Goal: Information Seeking & Learning: Learn about a topic

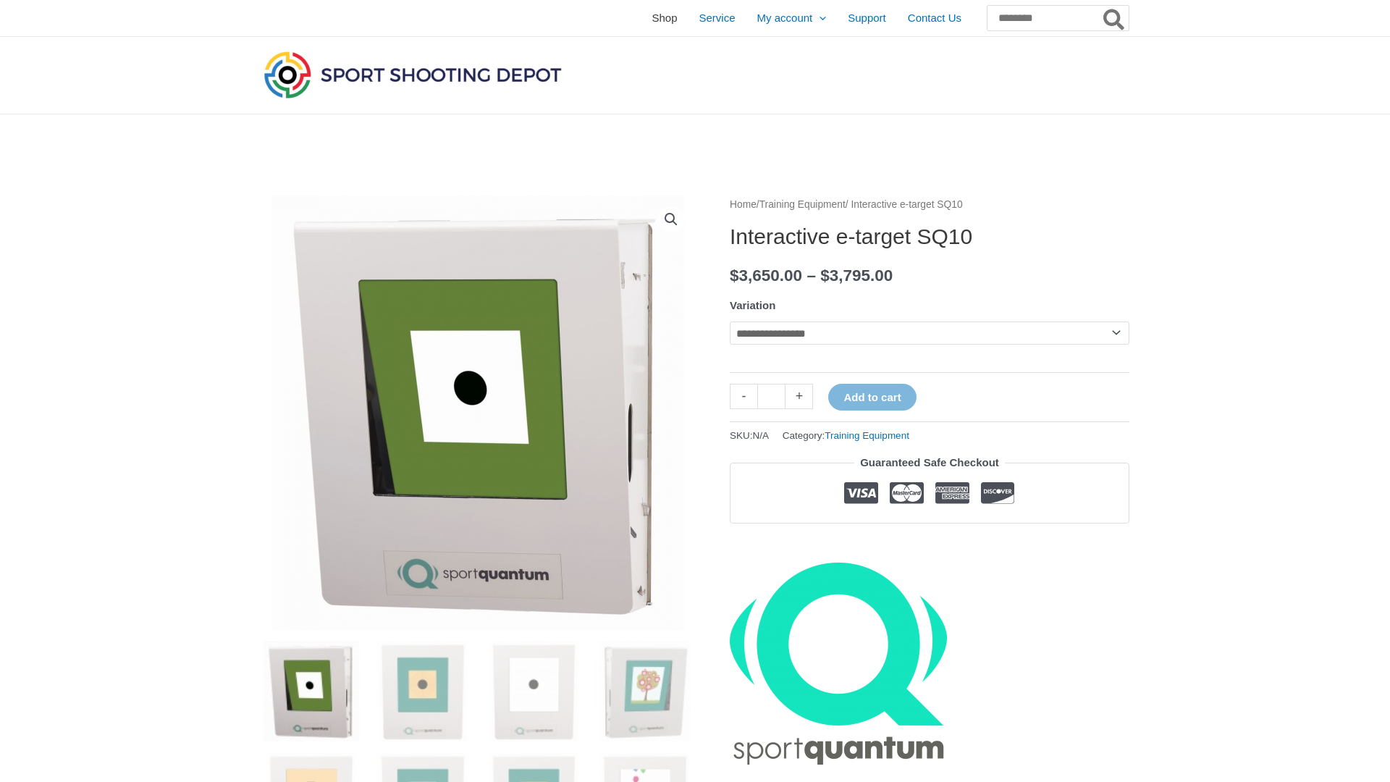
click at [651, 22] on span "Shop" at bounding box center [663, 18] width 25 height 36
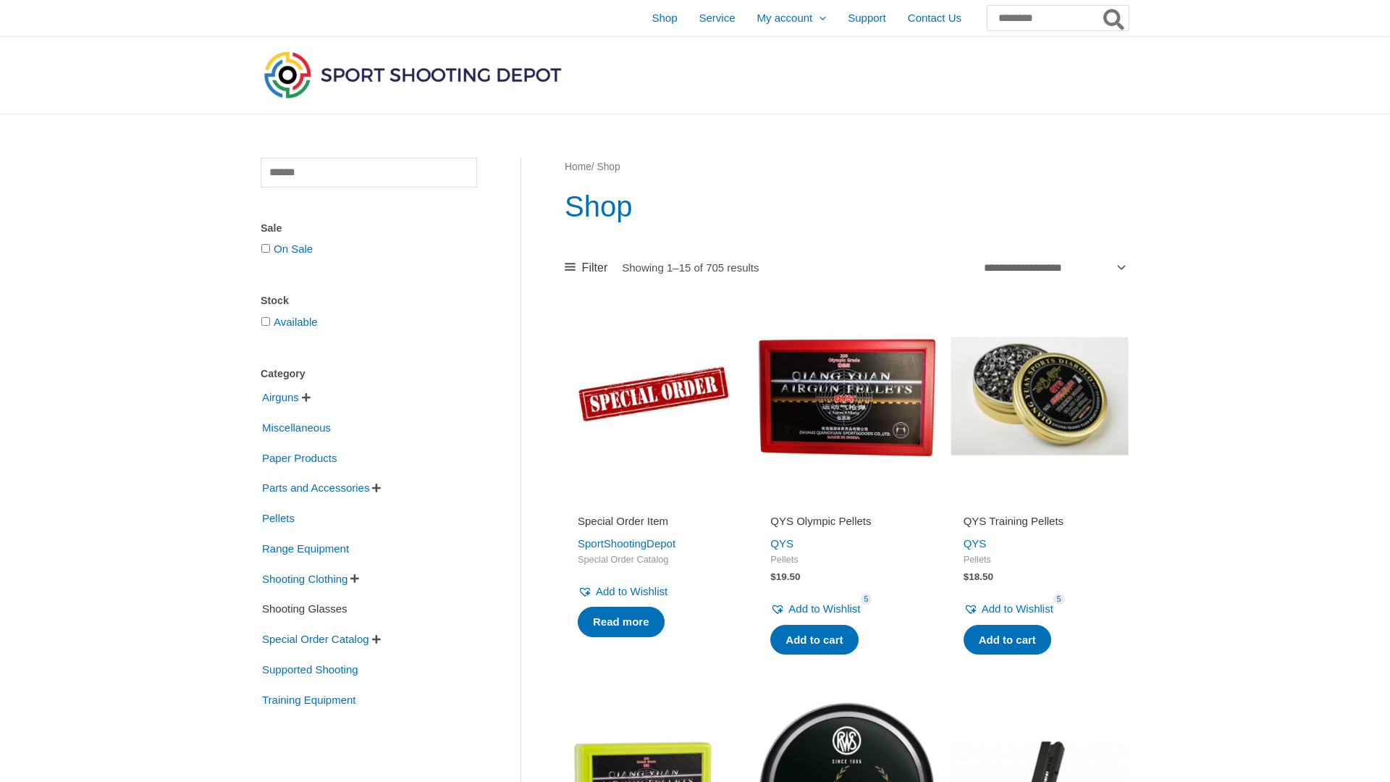
click at [282, 609] on span "Shooting Glasses" at bounding box center [305, 608] width 88 height 25
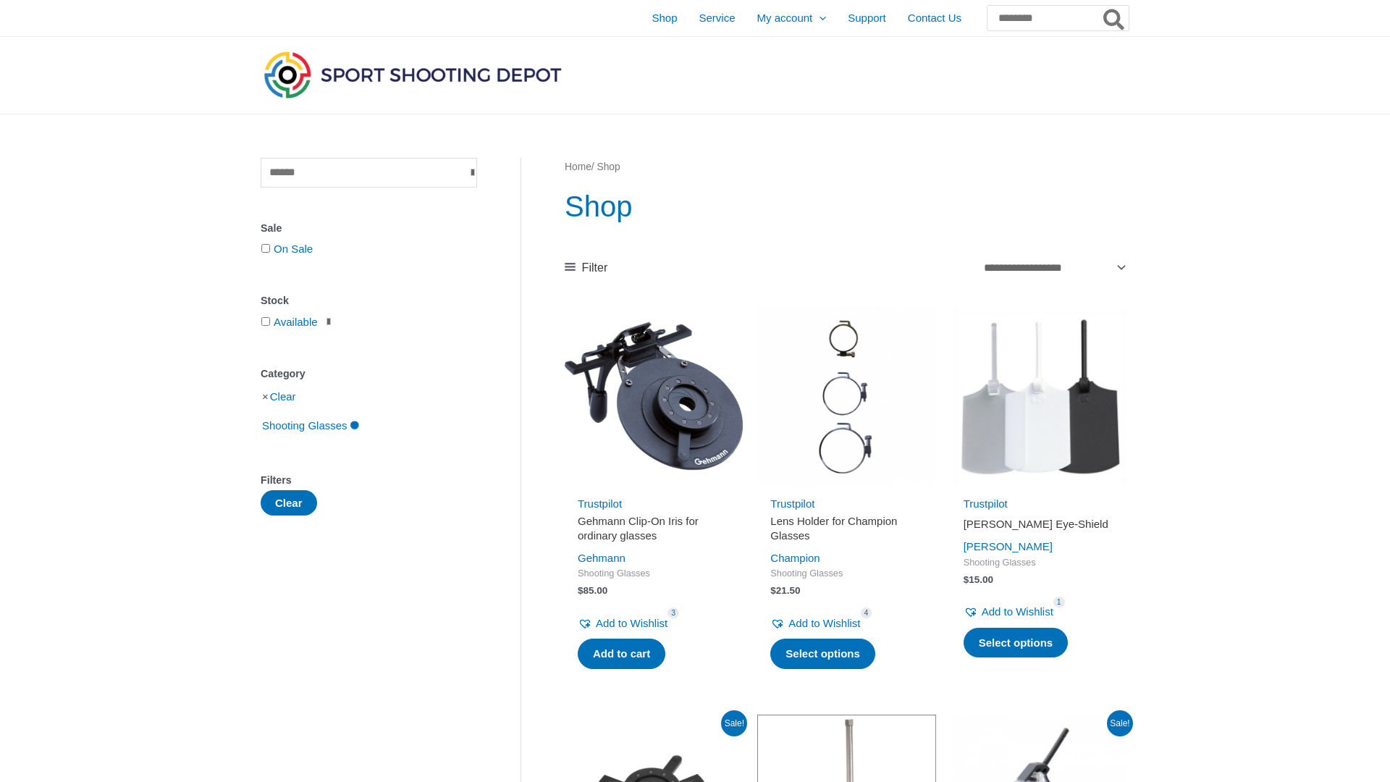
scroll to position [1, 0]
click at [300, 429] on span "Shooting Glasses" at bounding box center [305, 425] width 88 height 25
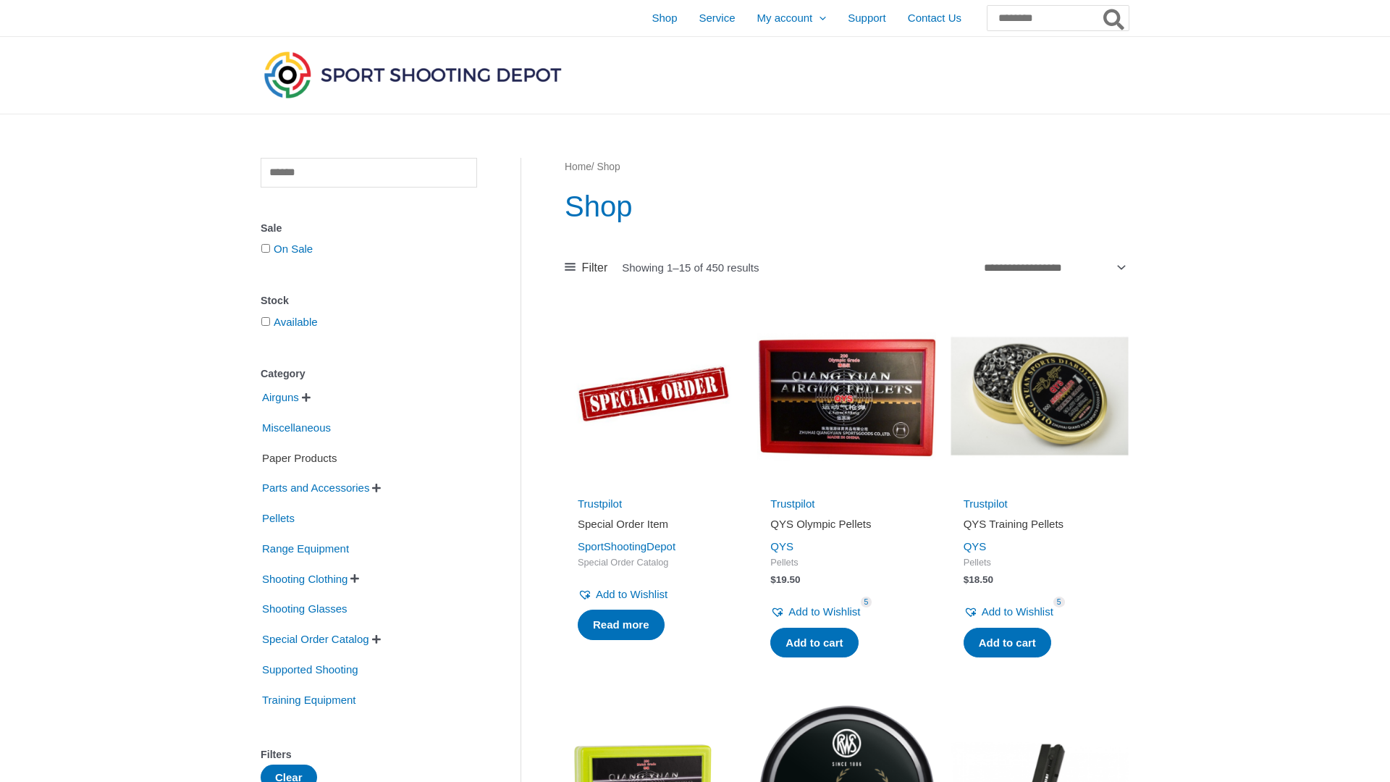
click at [279, 460] on span "Paper Products" at bounding box center [299, 458] width 77 height 25
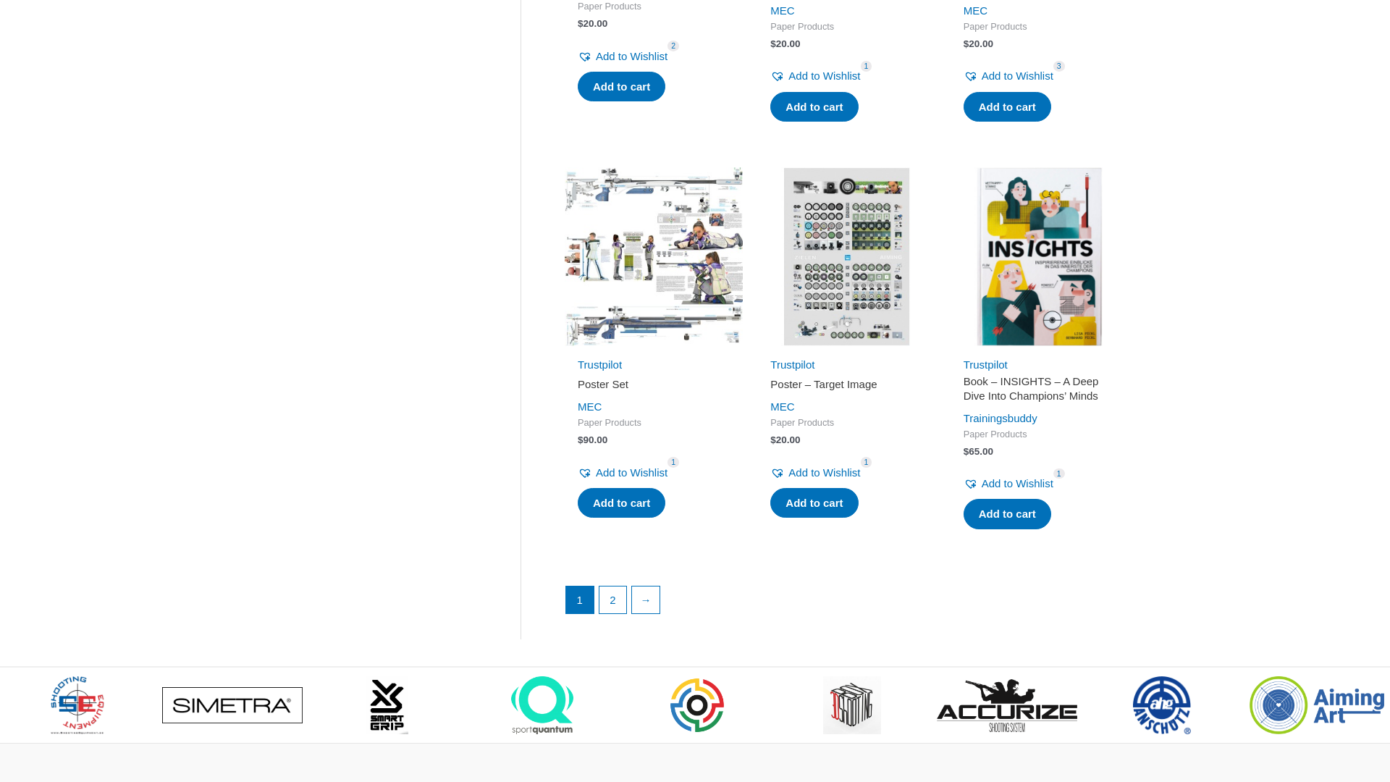
scroll to position [1774, 0]
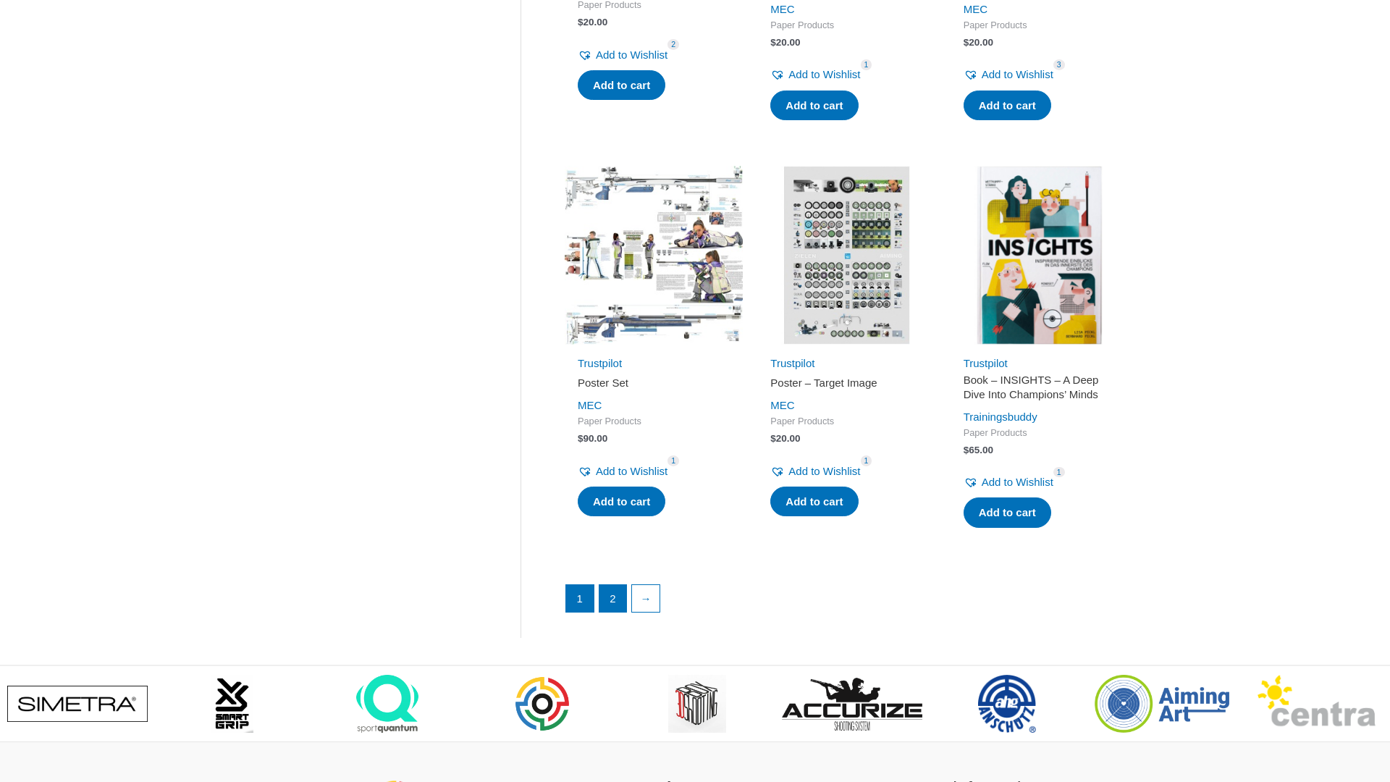
click at [609, 609] on link "2" at bounding box center [613, 599] width 28 height 28
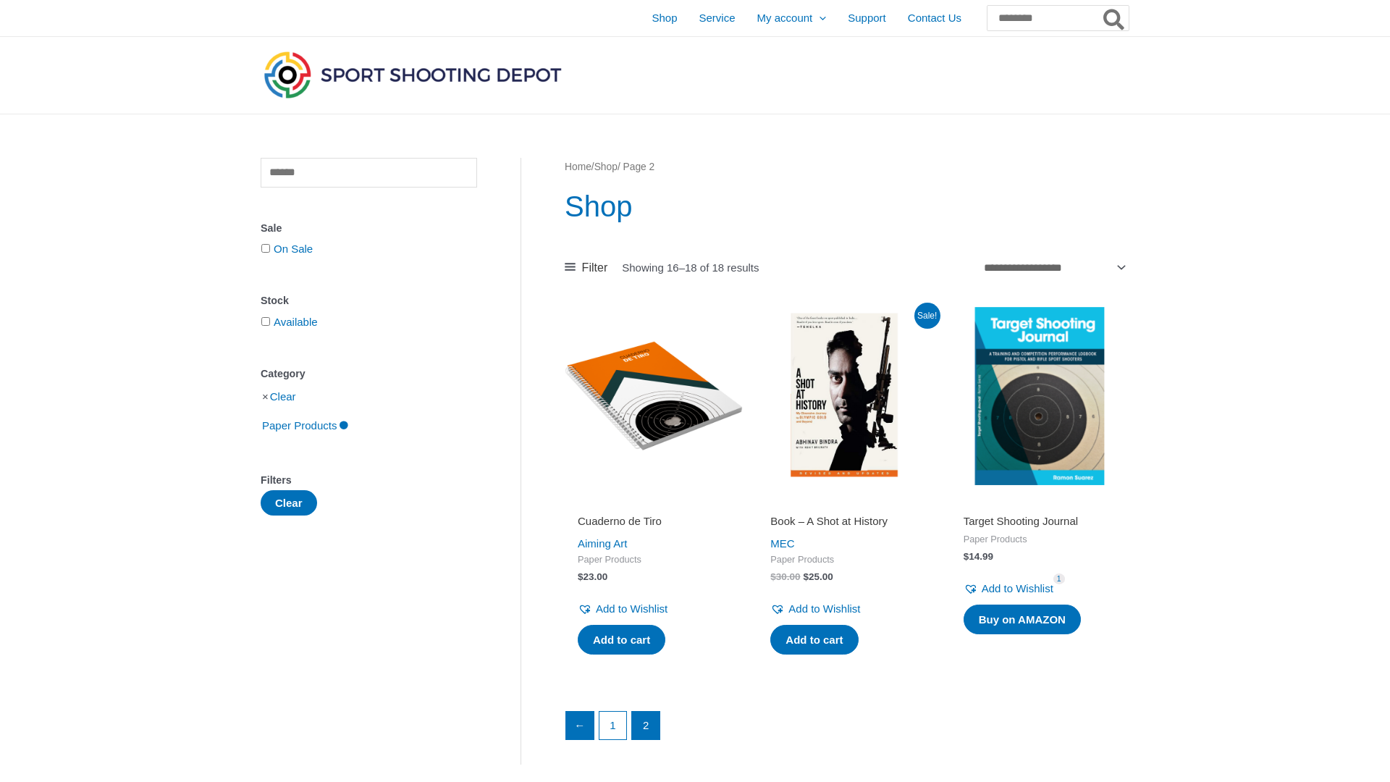
click at [582, 719] on link "←" at bounding box center [580, 726] width 28 height 28
click at [617, 719] on link "1" at bounding box center [613, 726] width 28 height 28
click at [307, 424] on span "Paper Products" at bounding box center [299, 425] width 77 height 25
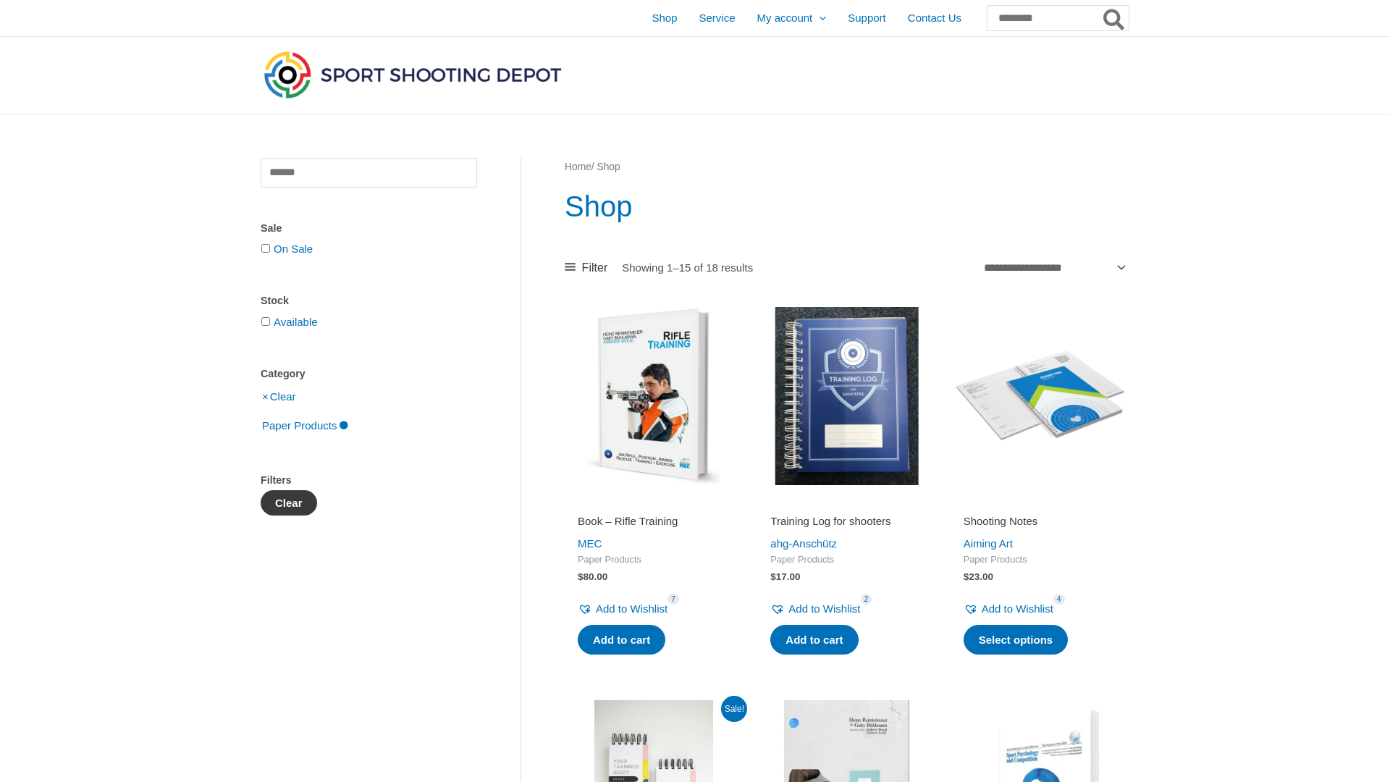
click at [294, 500] on button "Clear" at bounding box center [289, 502] width 56 height 25
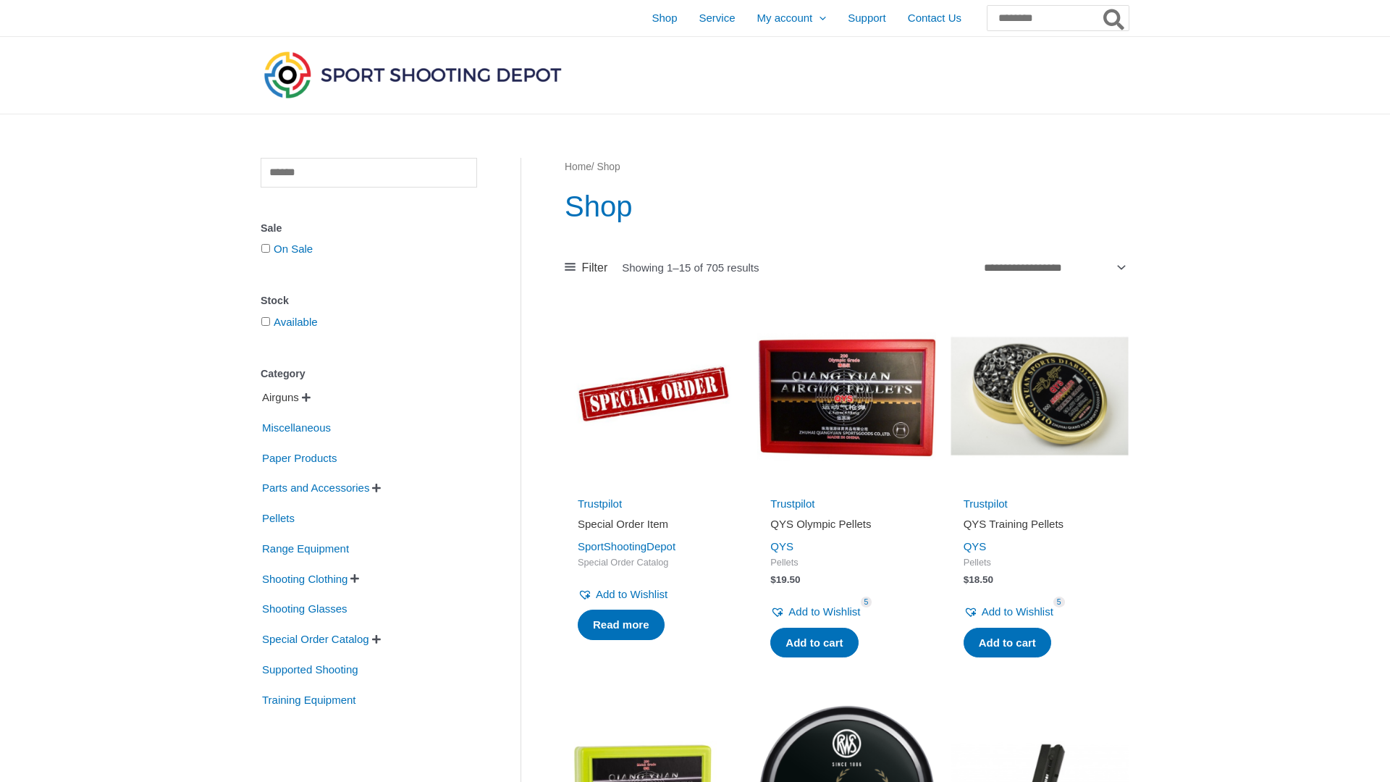
click at [295, 398] on span "Airguns" at bounding box center [281, 397] width 40 height 25
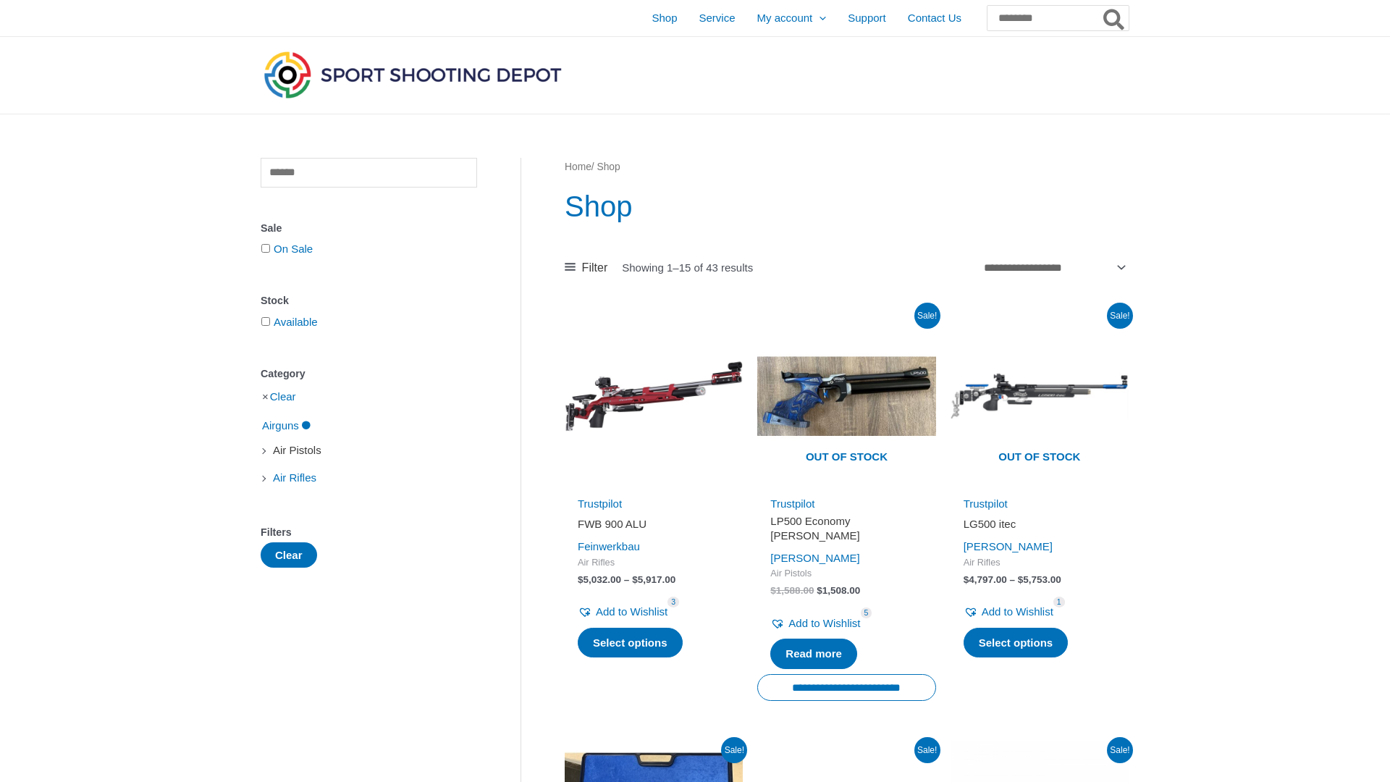
click at [282, 454] on span "Air Pistols" at bounding box center [296, 450] width 51 height 25
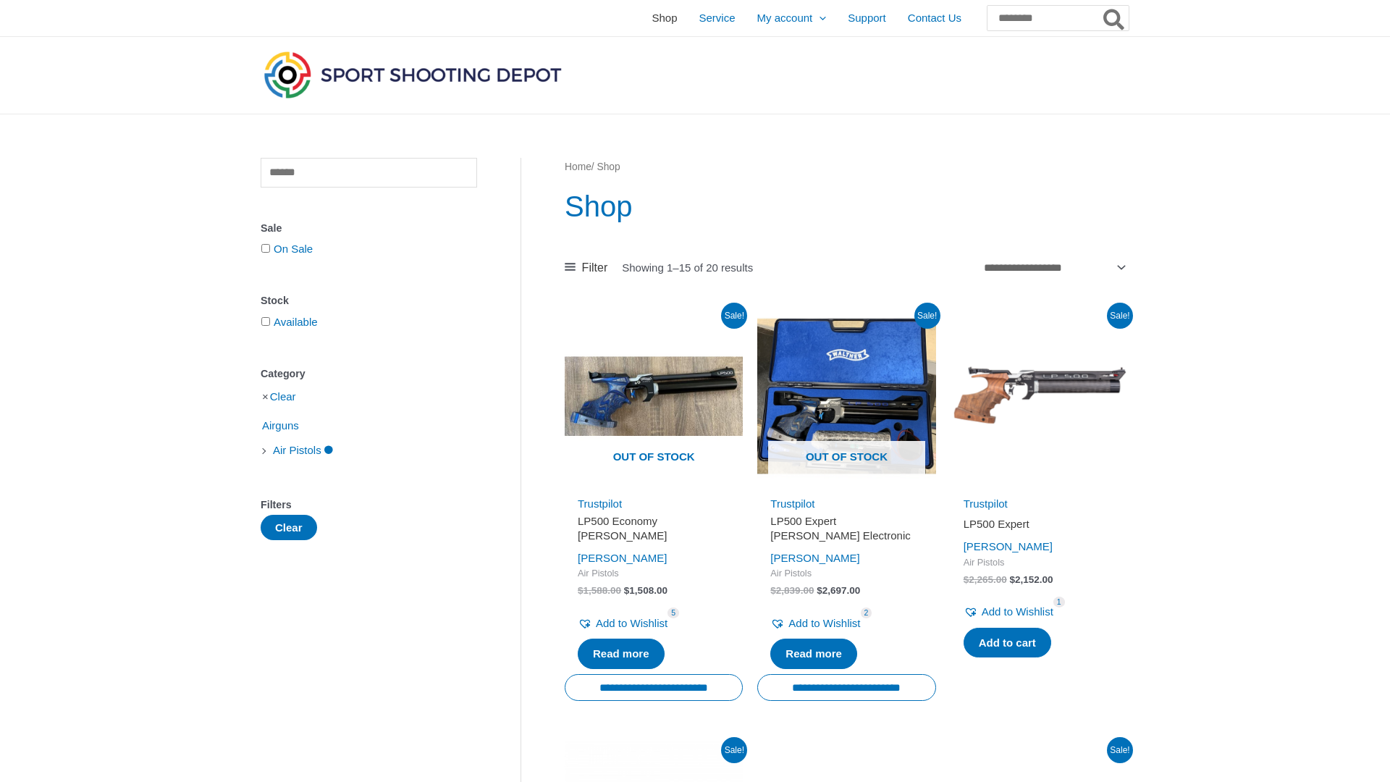
click at [651, 20] on span "Shop" at bounding box center [663, 18] width 25 height 36
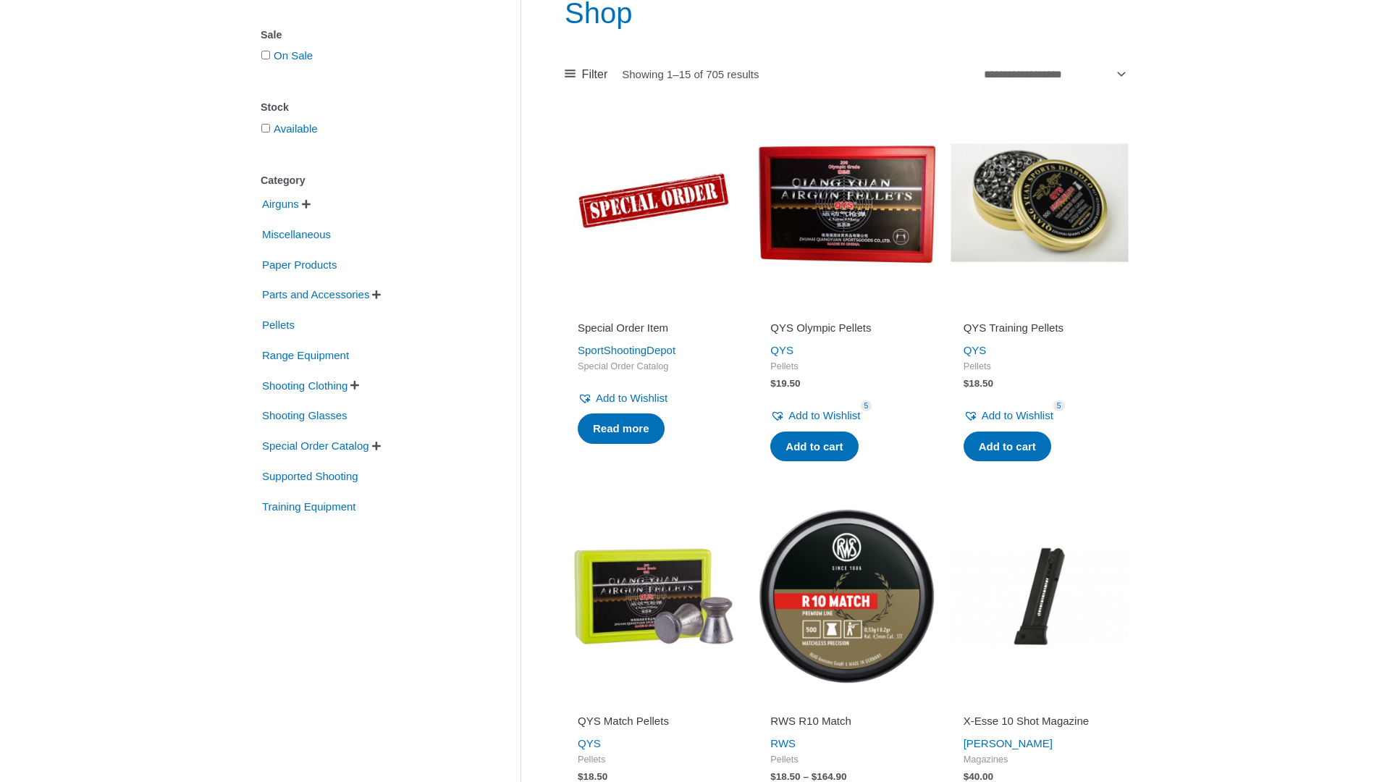
scroll to position [194, 0]
click at [320, 354] on span "Range Equipment" at bounding box center [306, 354] width 90 height 25
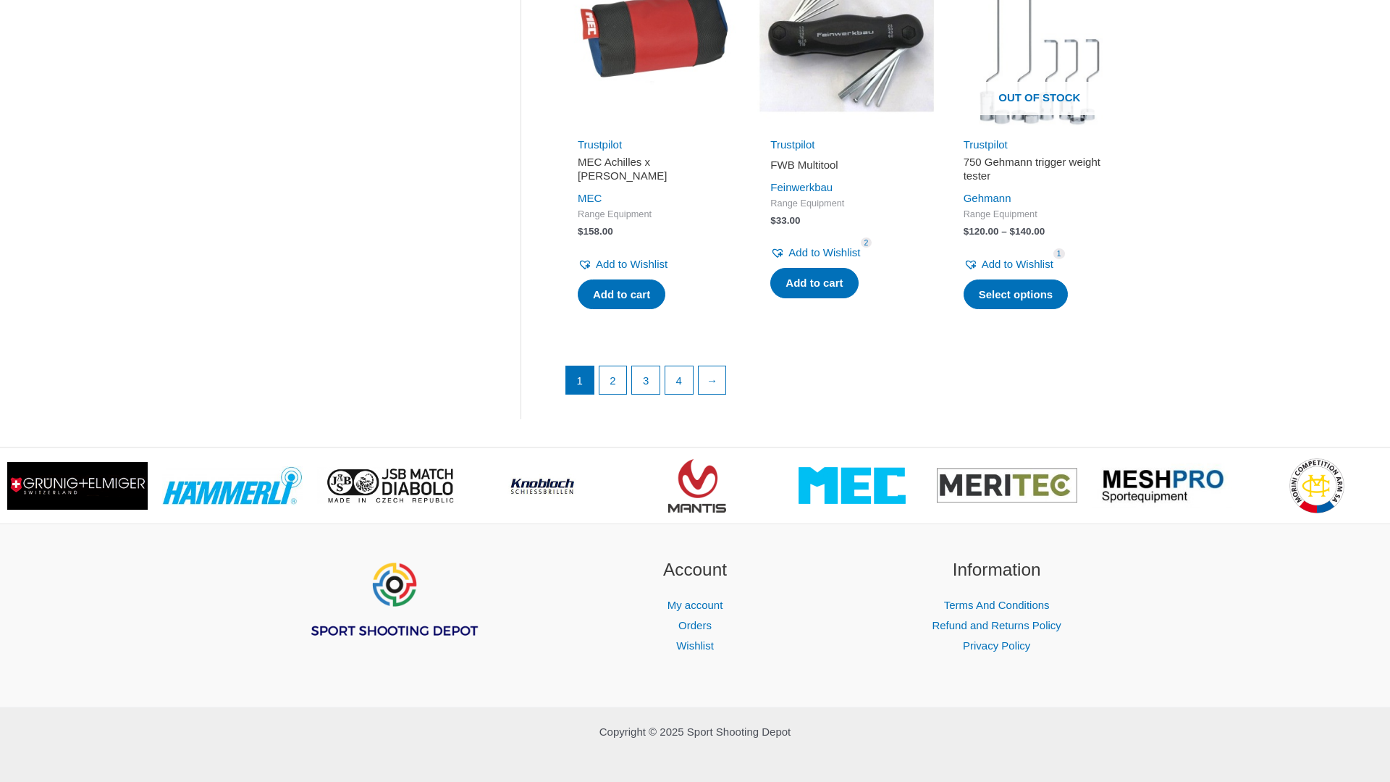
scroll to position [2006, 0]
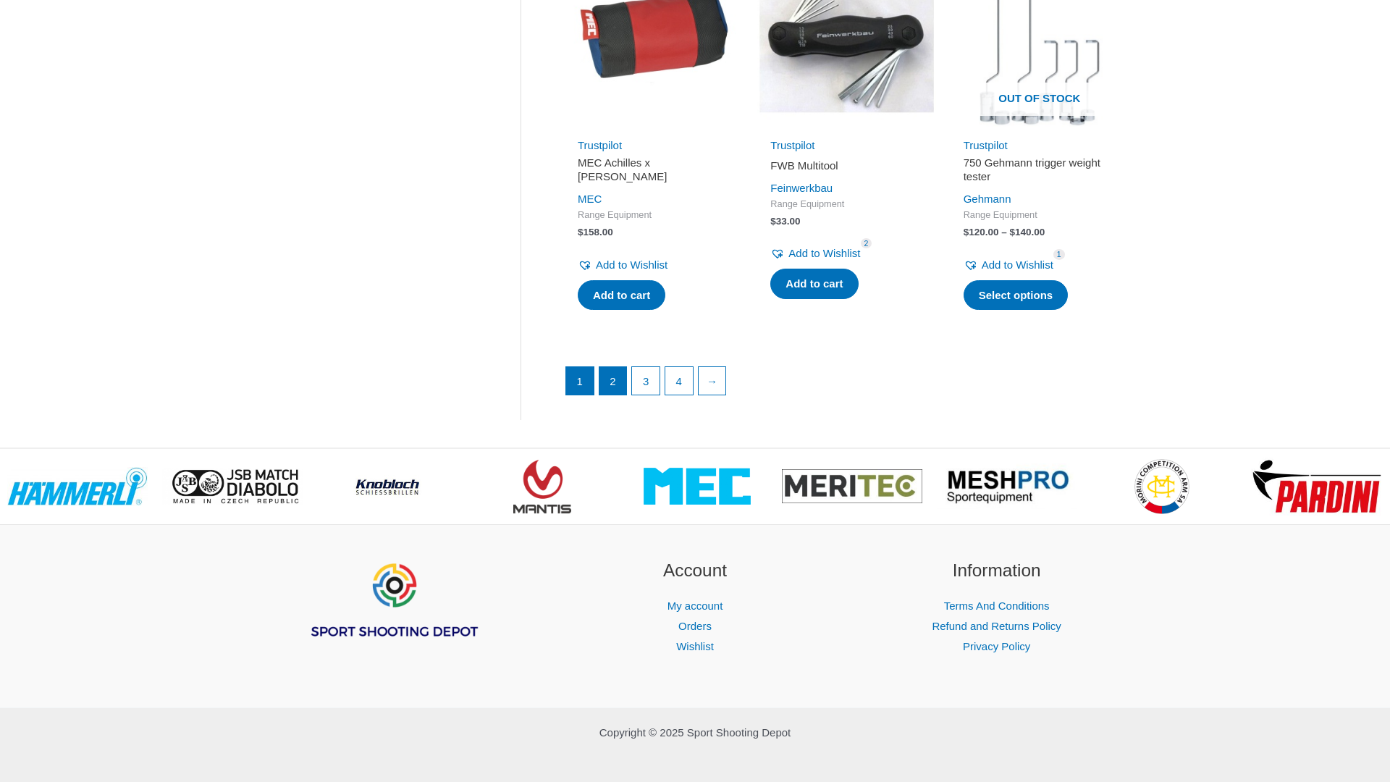
click at [622, 367] on link "2" at bounding box center [613, 381] width 28 height 28
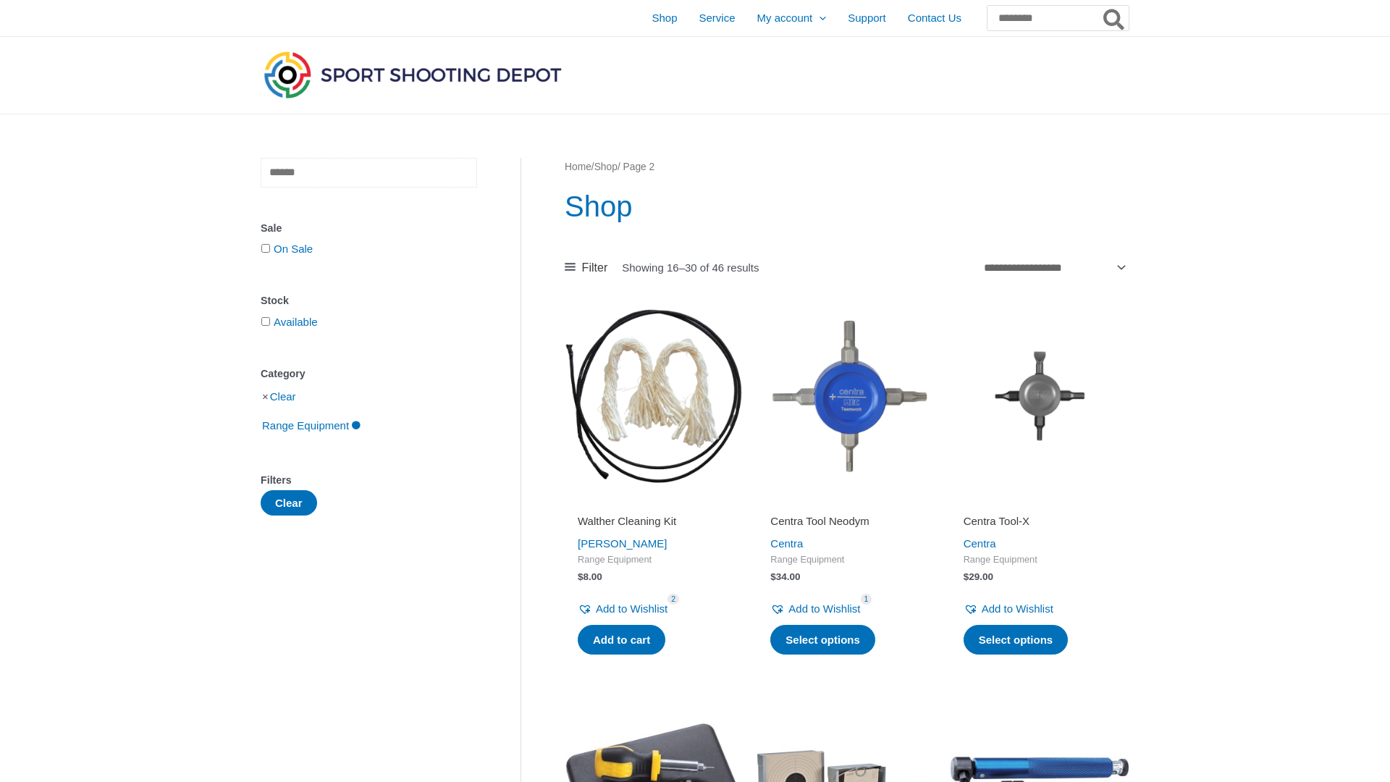
click at [303, 172] on input "text" at bounding box center [369, 173] width 216 height 30
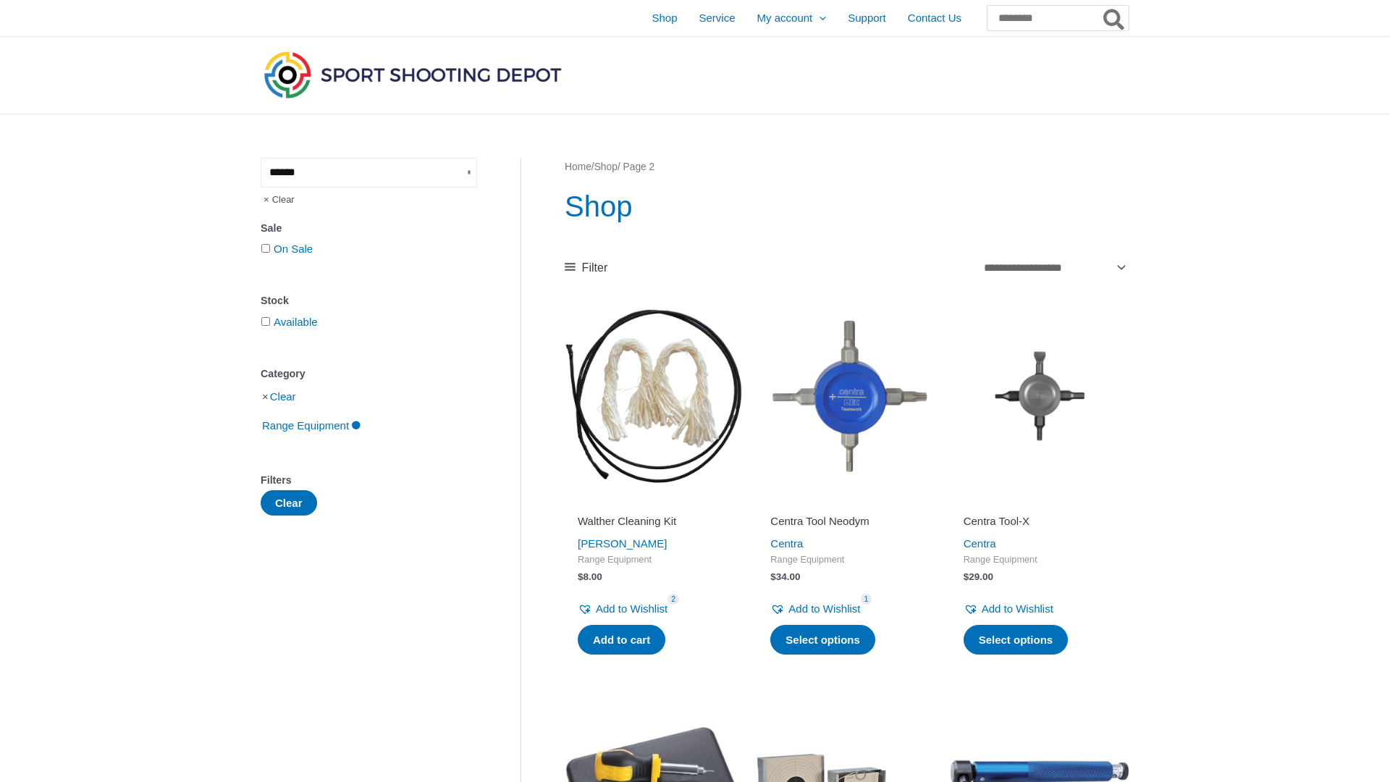
type input "******"
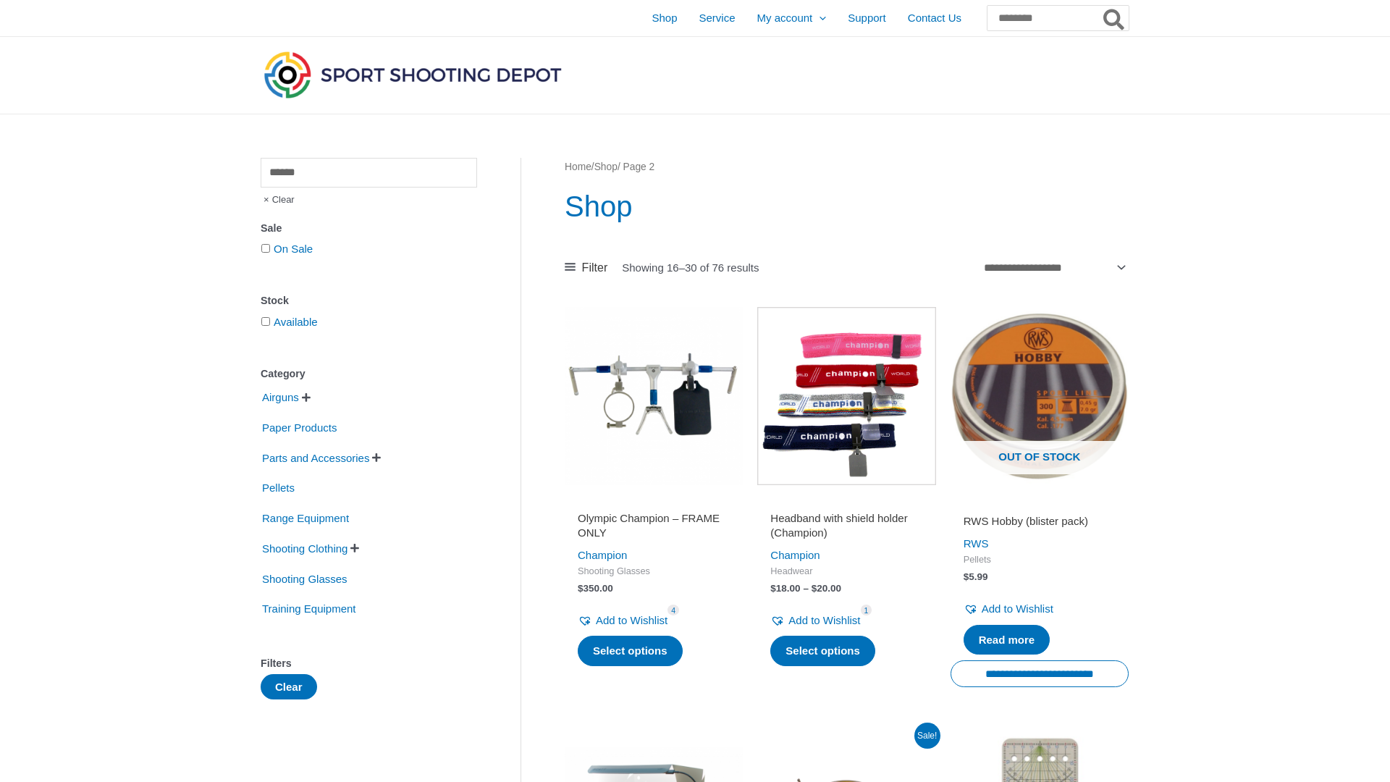
click at [601, 264] on span "Filter" at bounding box center [595, 268] width 26 height 22
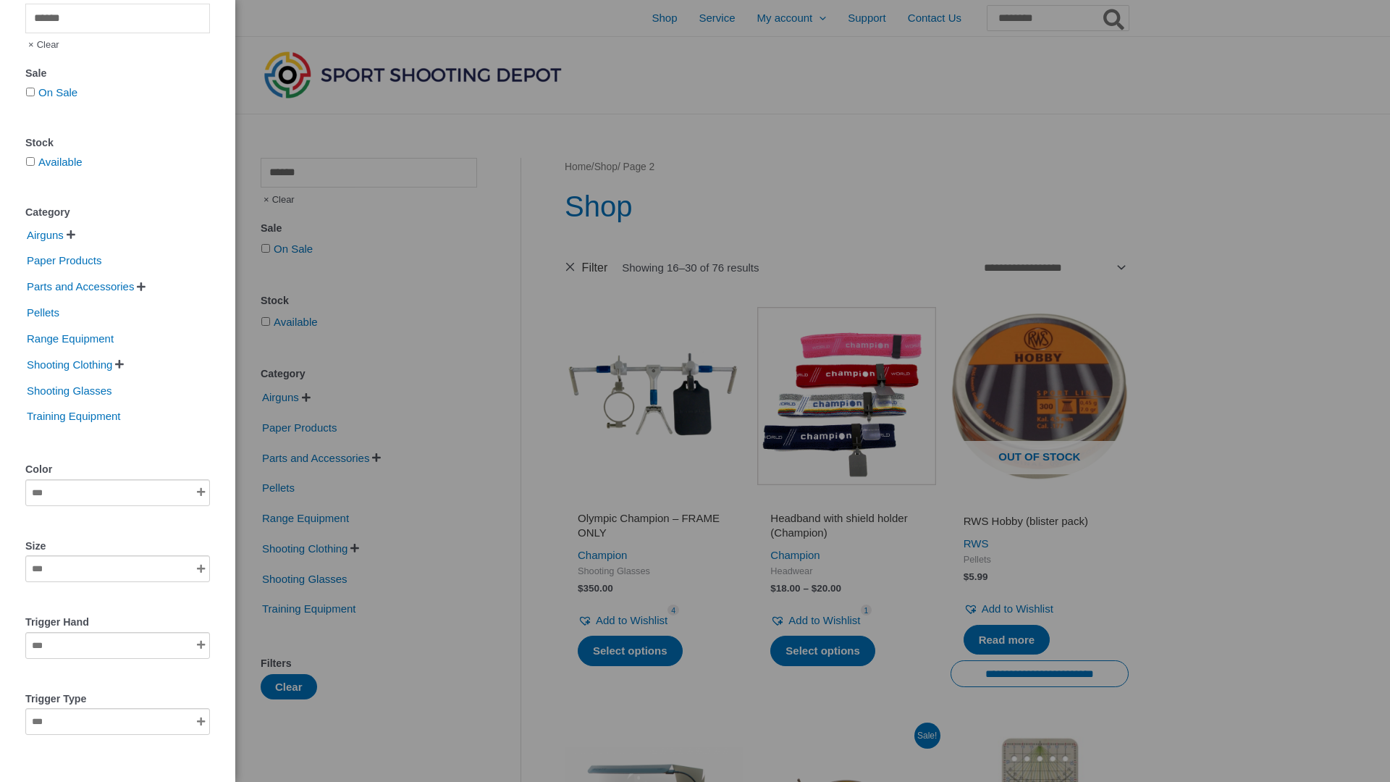
scroll to position [21, 0]
click at [696, 376] on div "****** Clear Sale On Sale Stock Available Category Airguns   Air Pistols Air …" at bounding box center [695, 391] width 1390 height 782
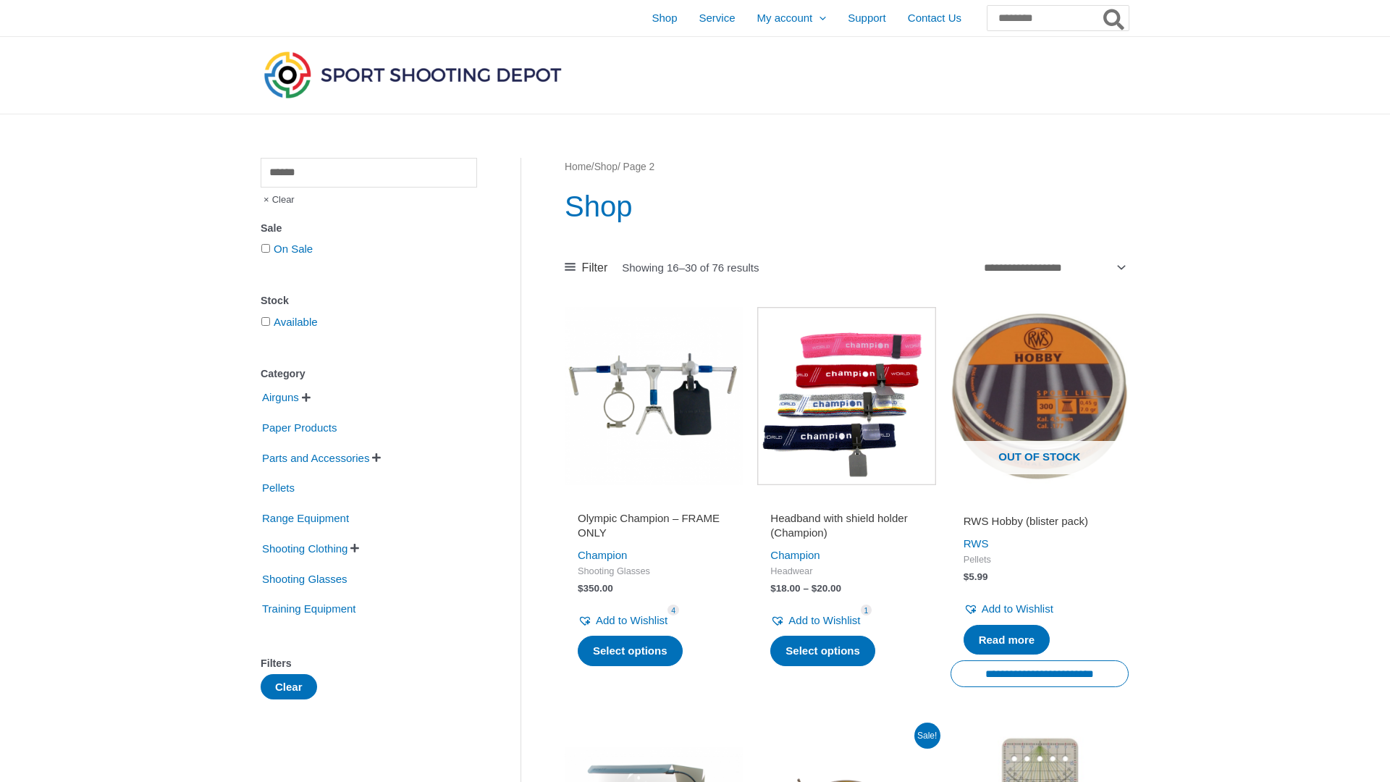
click at [696, 376] on img at bounding box center [654, 396] width 178 height 178
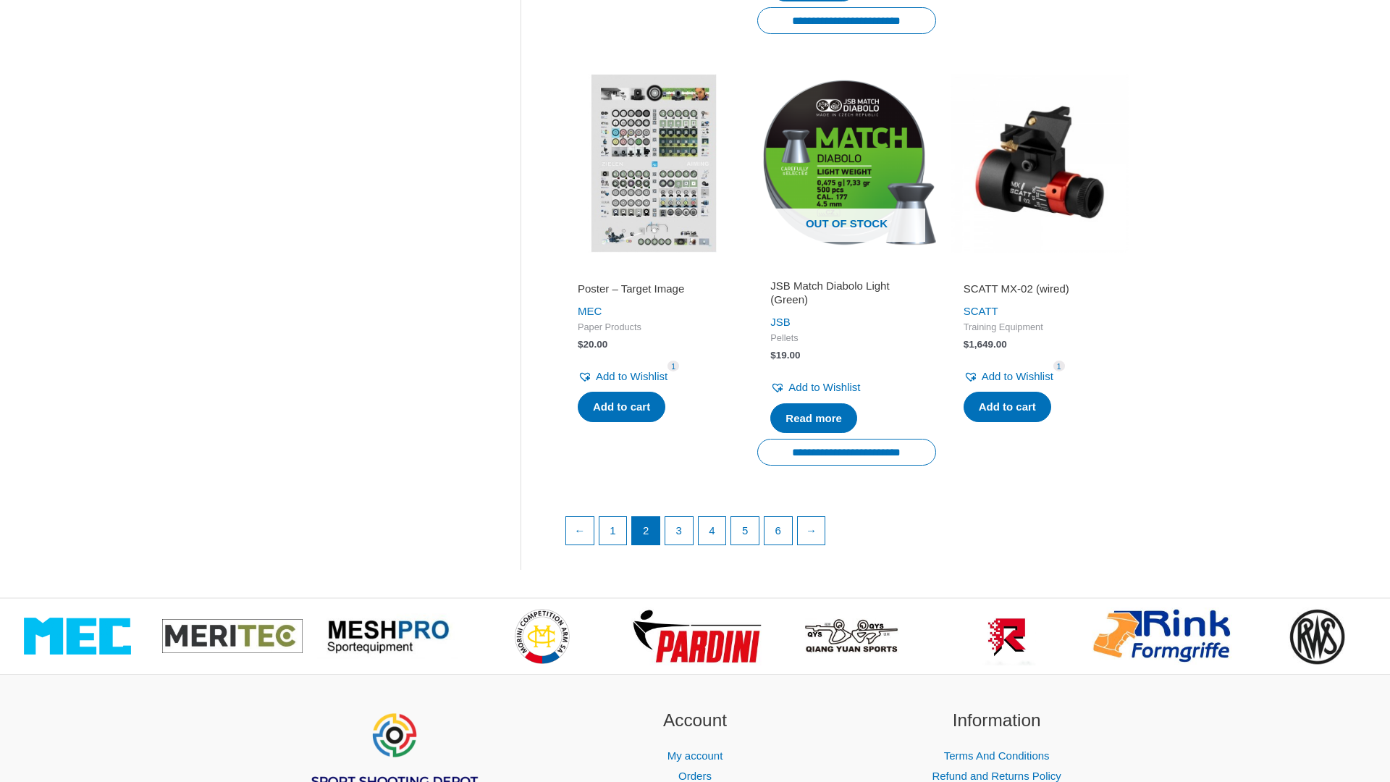
scroll to position [1876, 0]
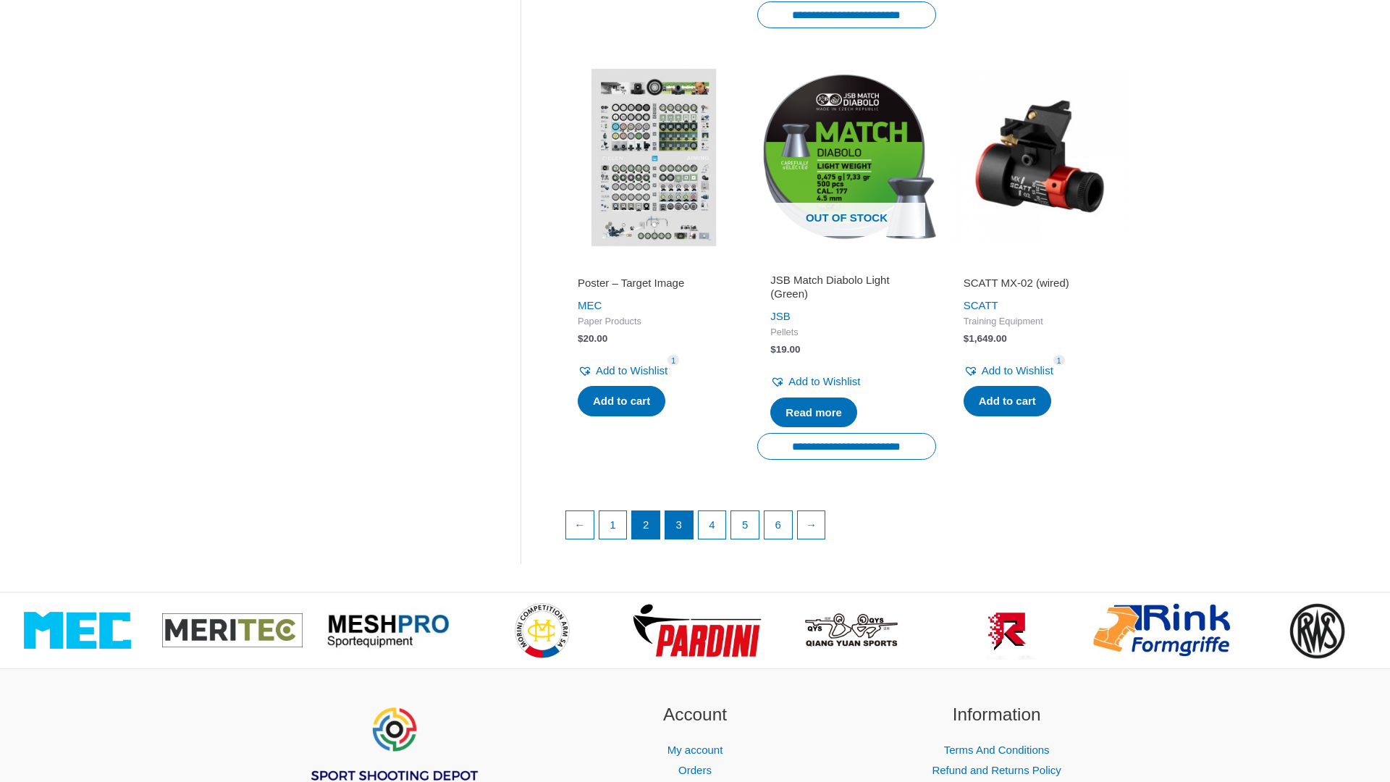
click at [679, 520] on link "3" at bounding box center [679, 525] width 28 height 28
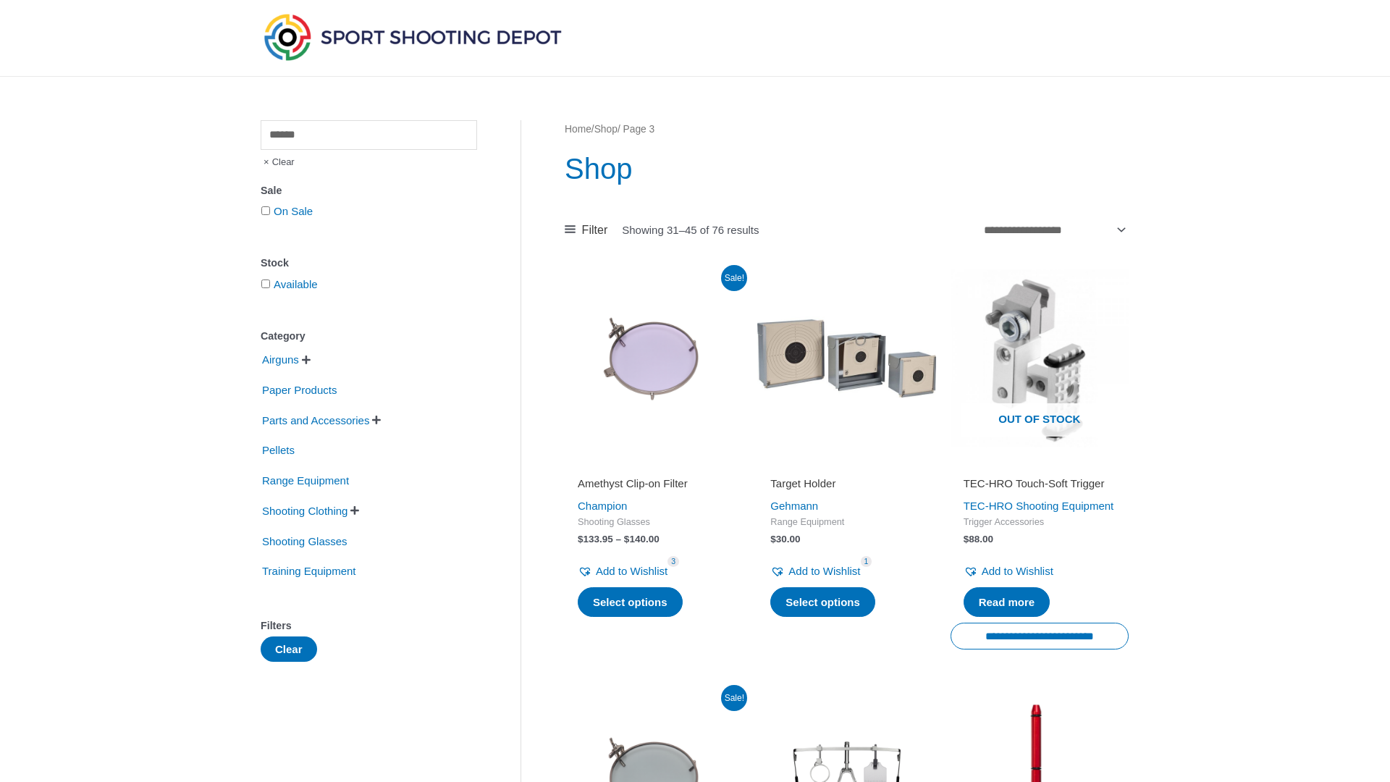
scroll to position [38, 0]
click at [798, 355] on img at bounding box center [846, 358] width 178 height 178
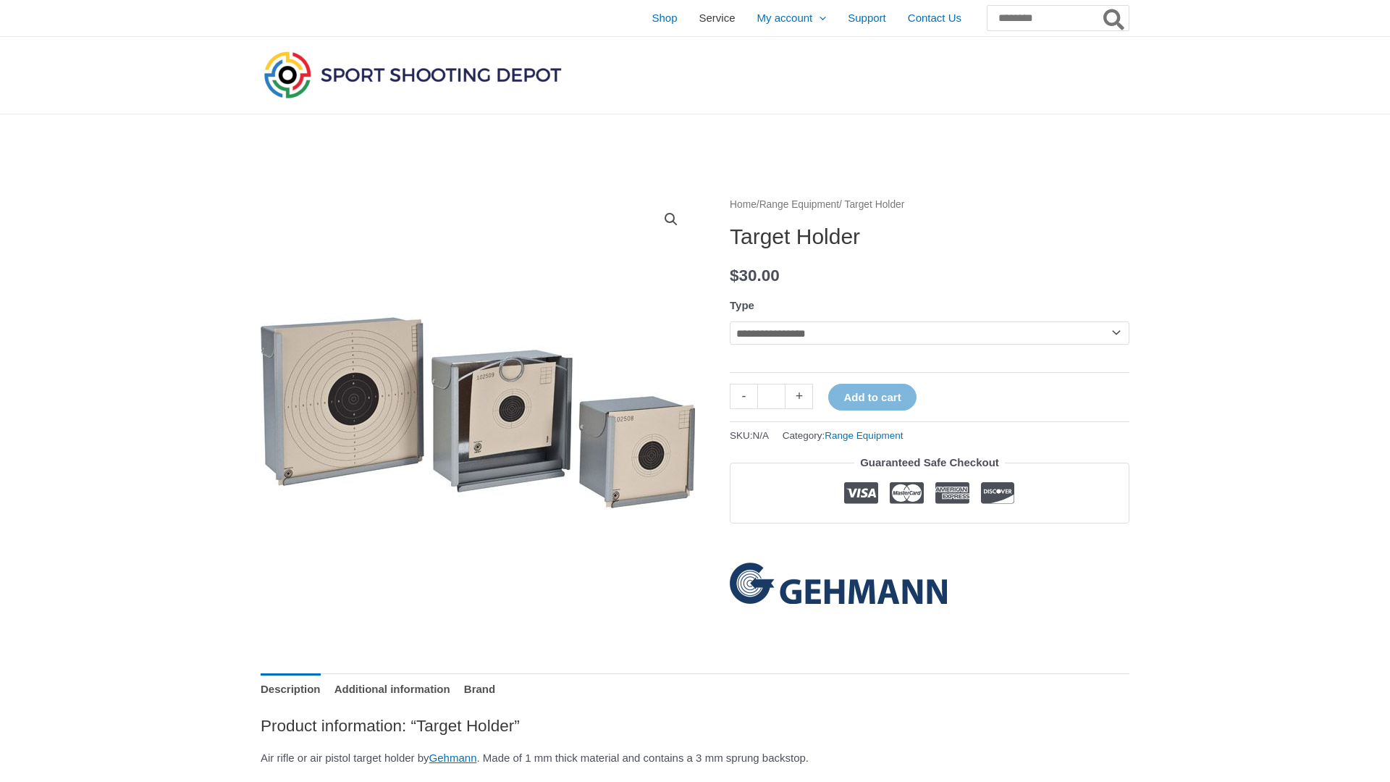
click at [699, 19] on span "Service" at bounding box center [717, 18] width 36 height 36
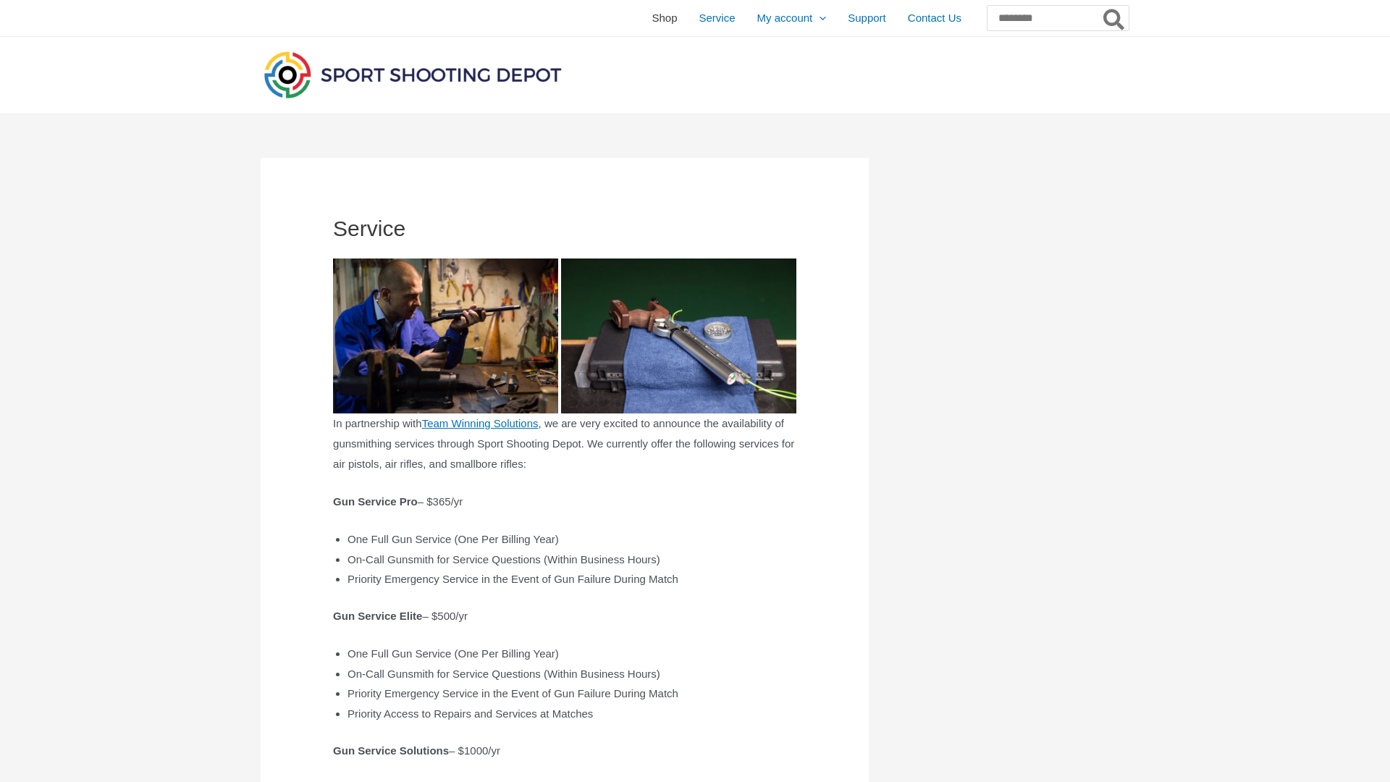
click at [651, 19] on span "Shop" at bounding box center [663, 18] width 25 height 36
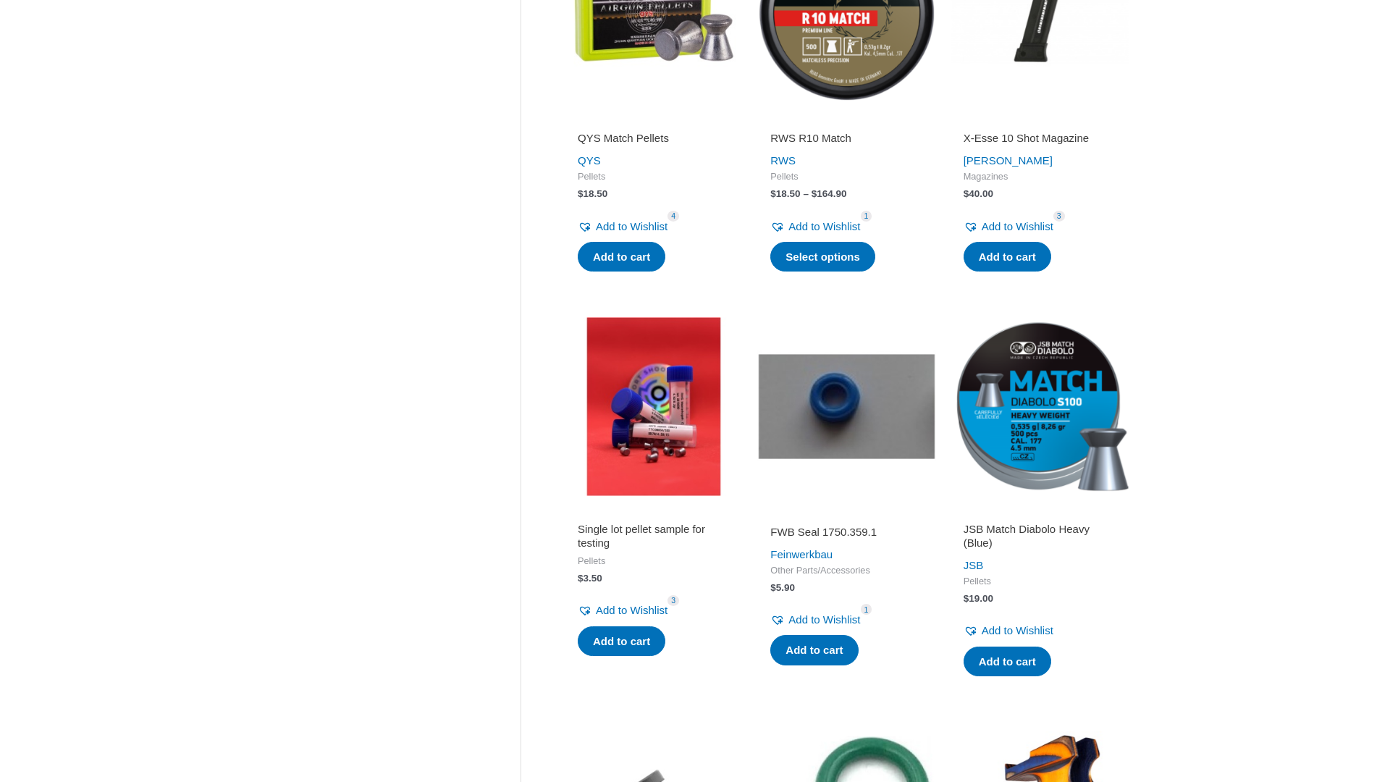
scroll to position [781, 0]
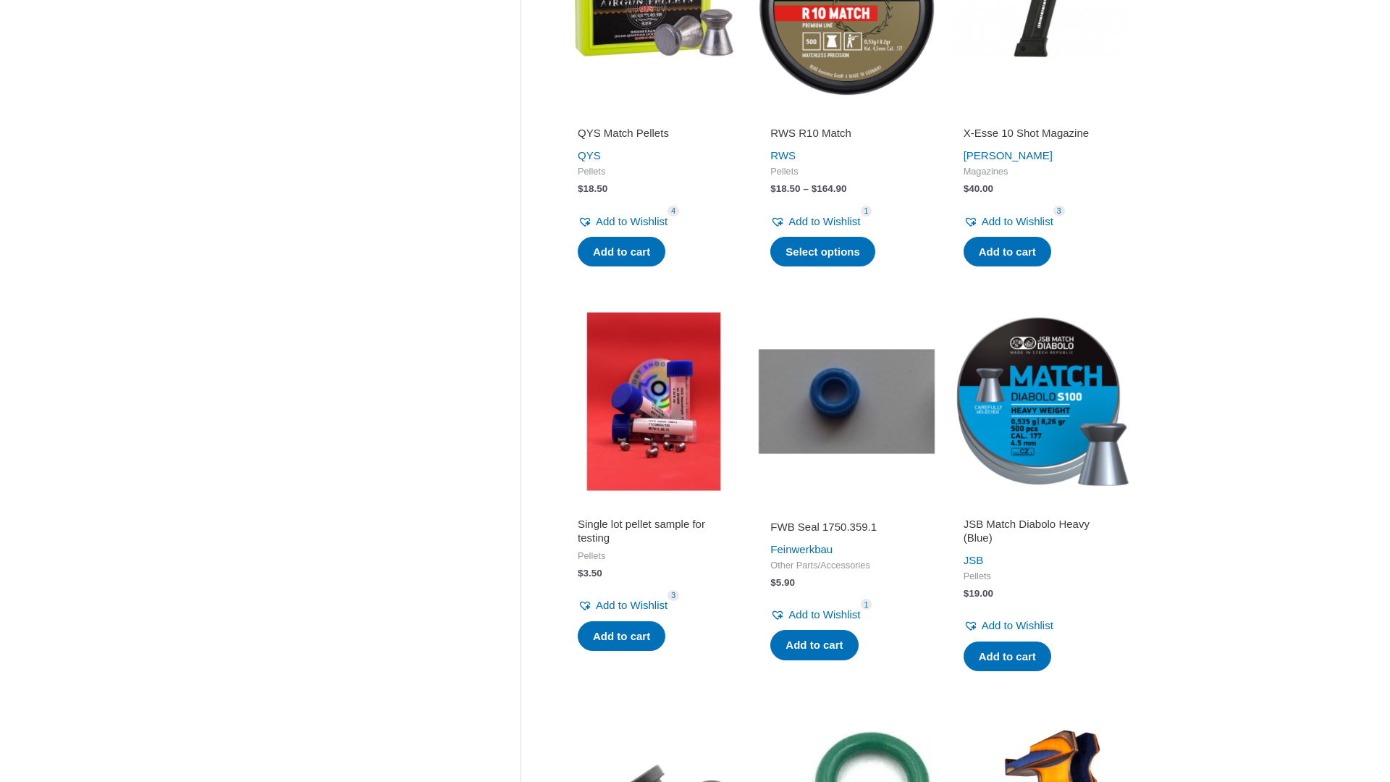
click at [1031, 386] on img at bounding box center [1039, 401] width 178 height 178
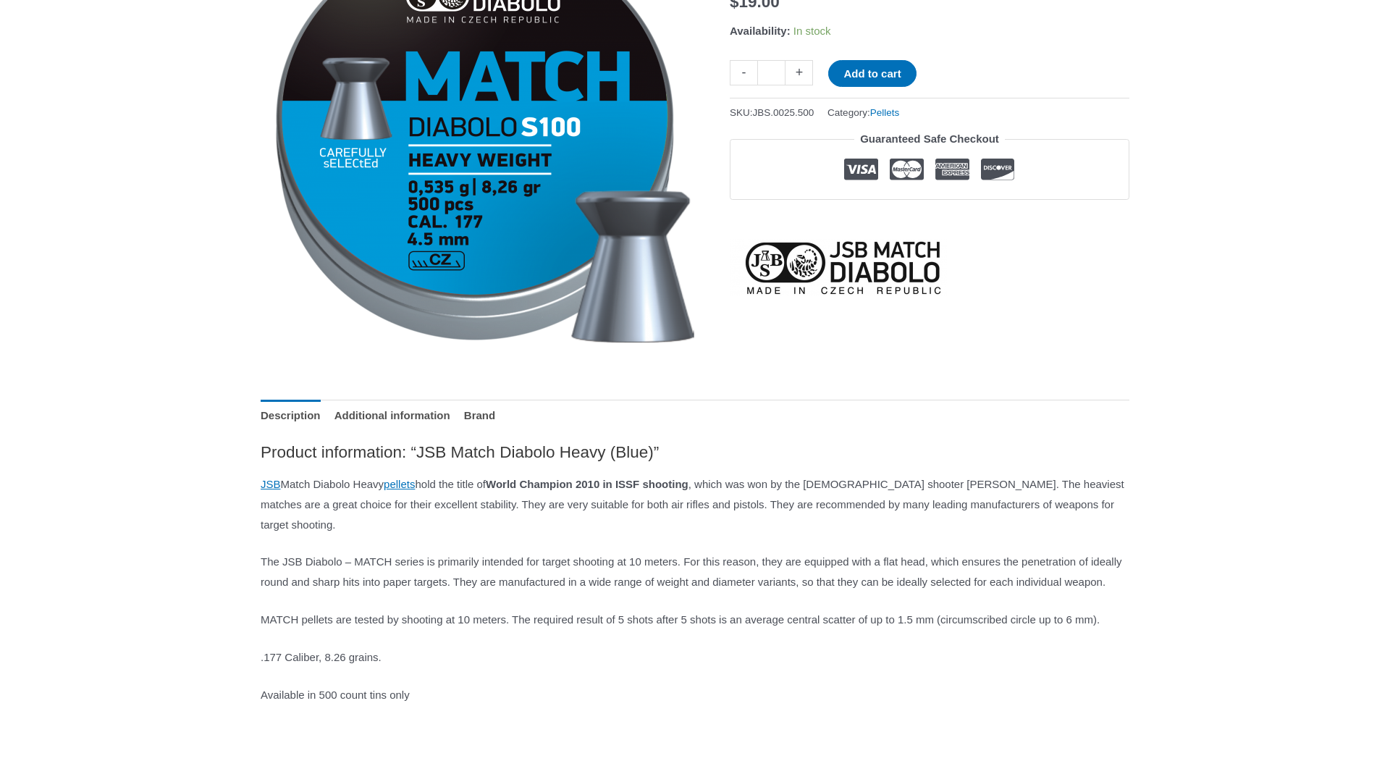
scroll to position [274, 0]
click at [416, 413] on link "Additional information" at bounding box center [392, 414] width 116 height 31
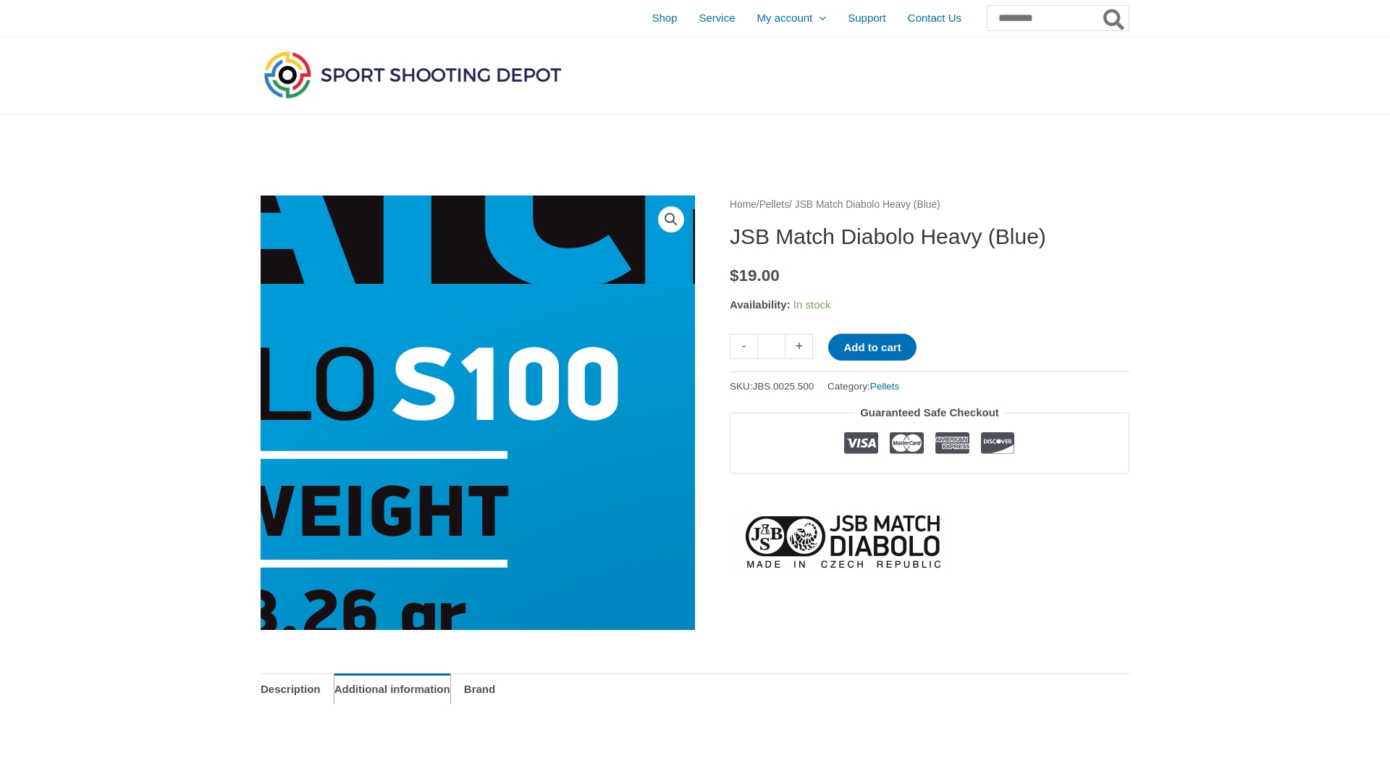
scroll to position [0, 0]
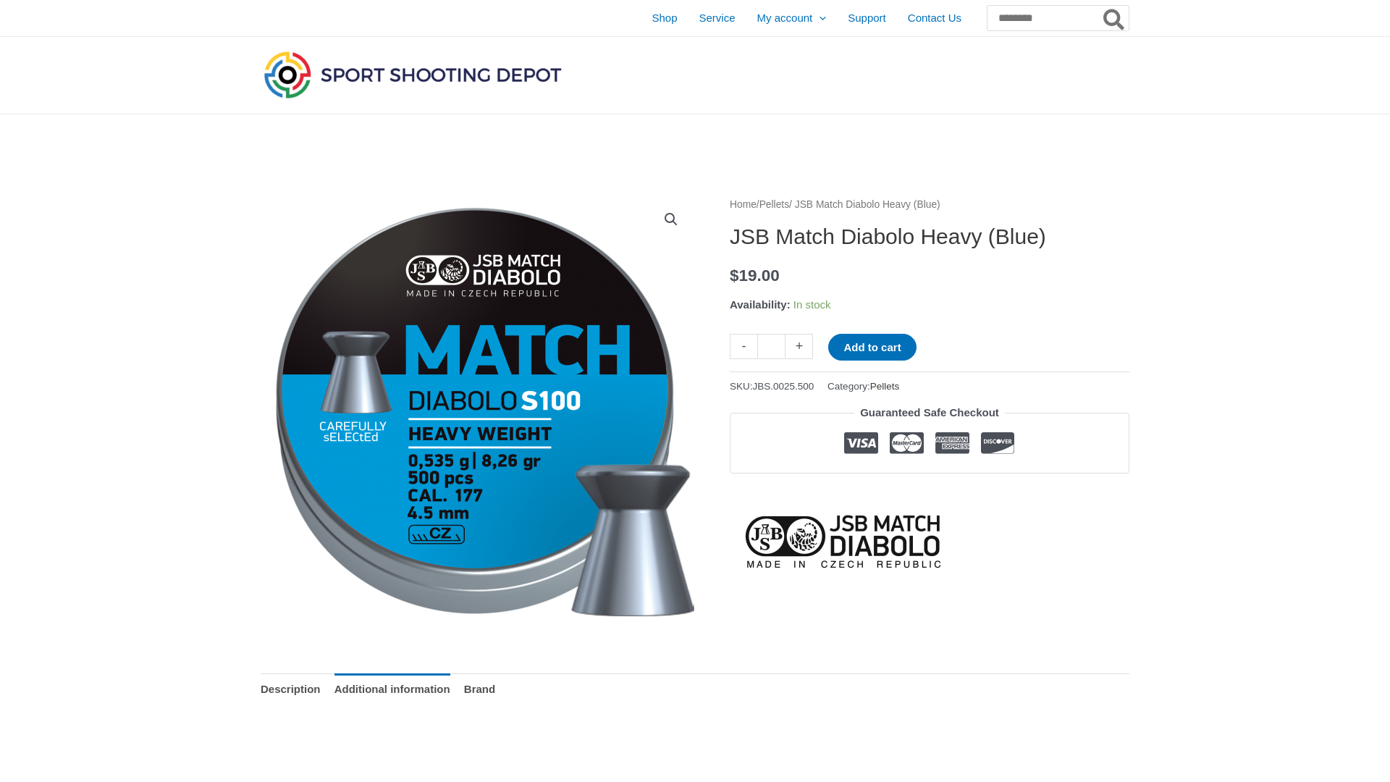
click at [899, 387] on link "Pellets" at bounding box center [885, 386] width 30 height 11
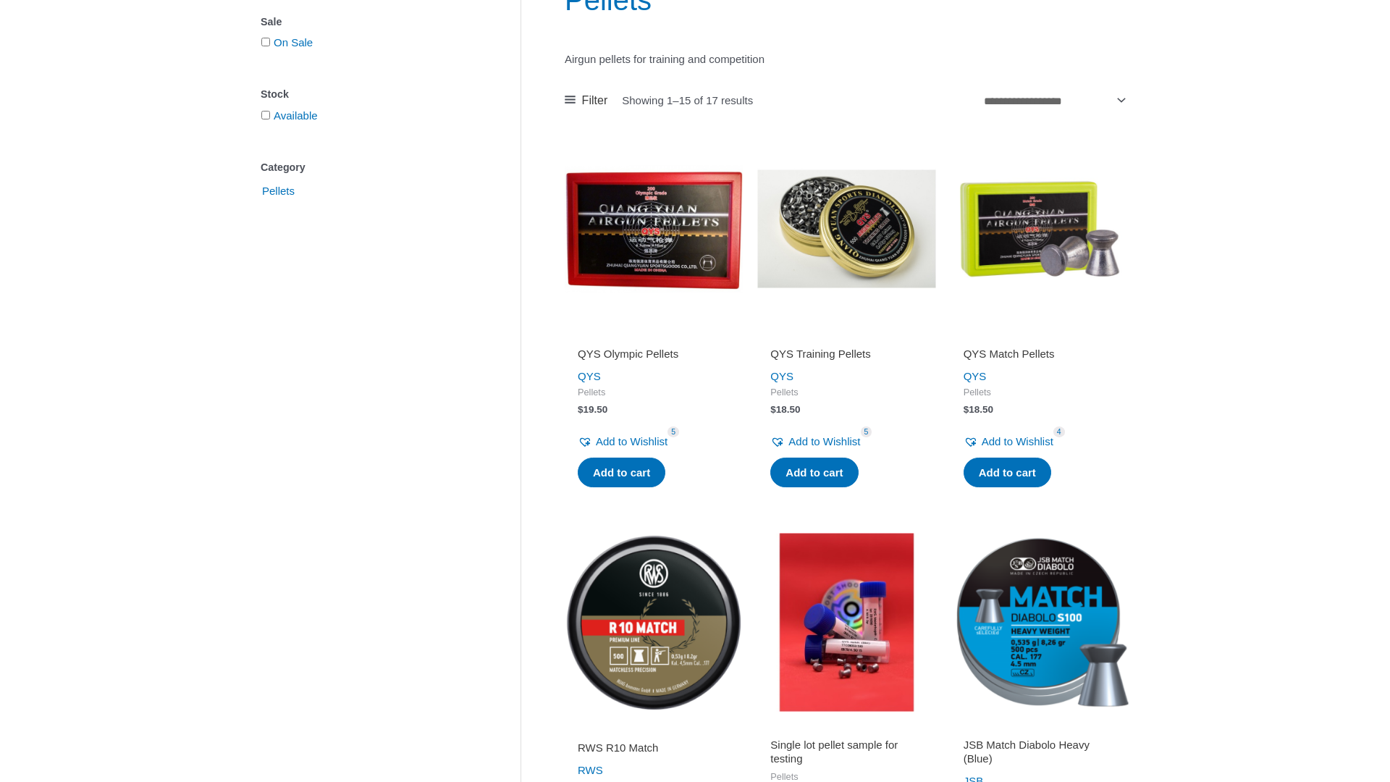
scroll to position [250, 0]
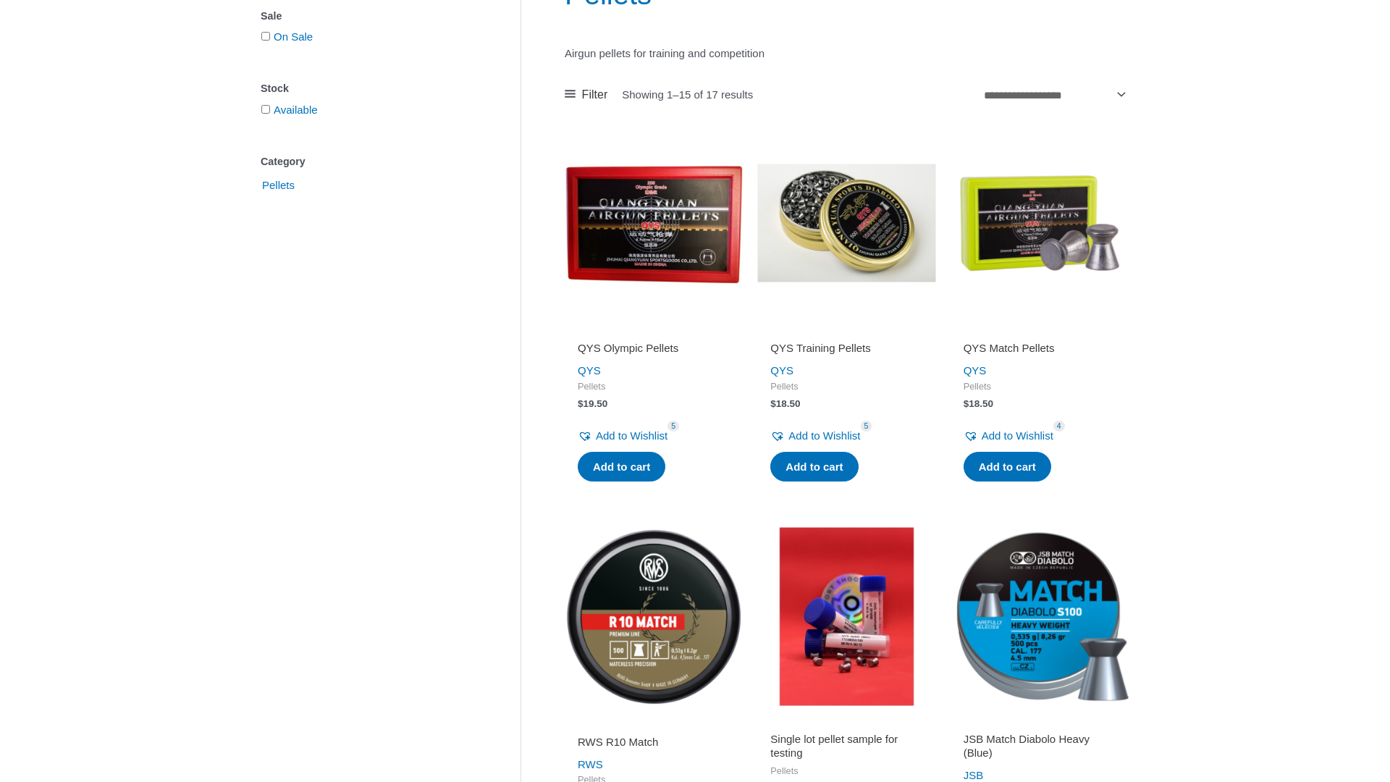
click at [1010, 220] on img at bounding box center [1039, 223] width 178 height 178
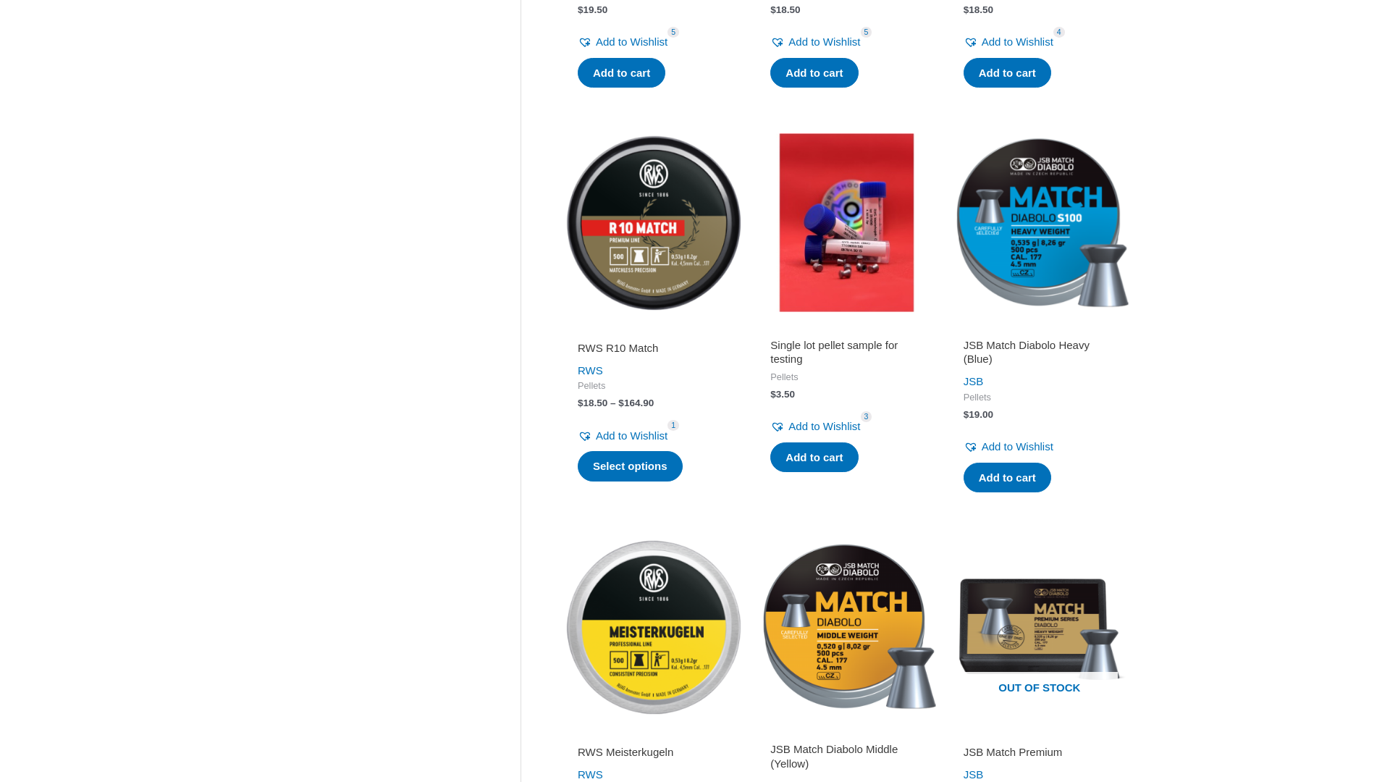
scroll to position [645, 0]
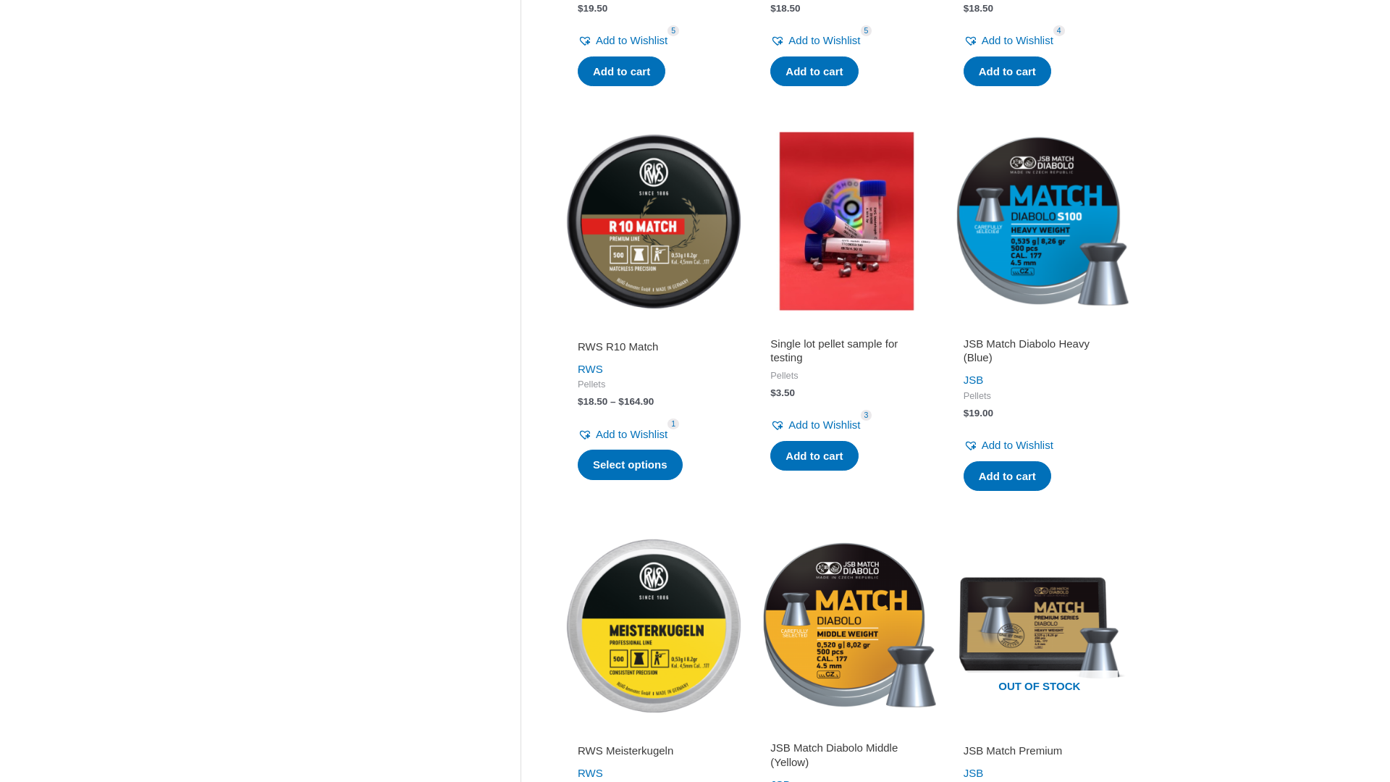
click at [1019, 219] on img at bounding box center [1039, 221] width 178 height 178
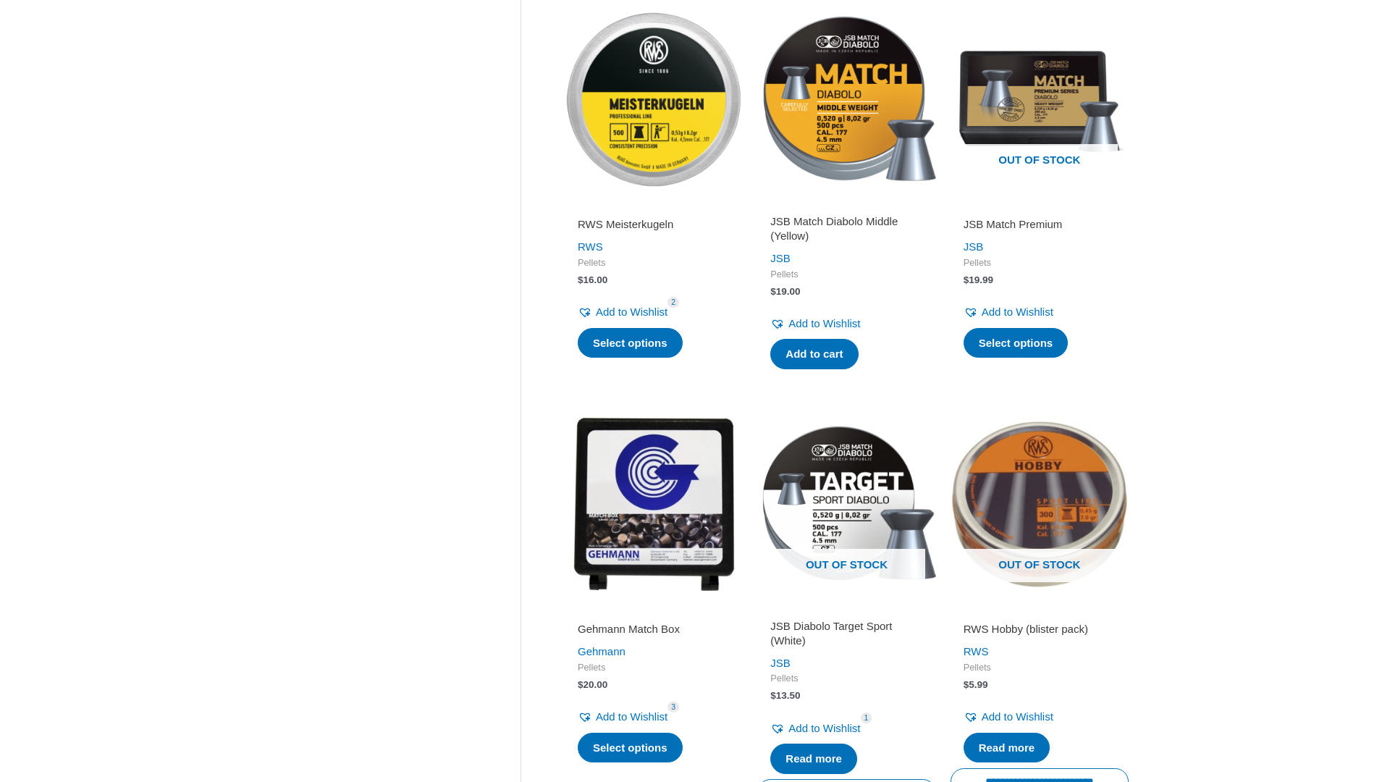
scroll to position [1172, 0]
click at [1029, 119] on img at bounding box center [1039, 98] width 178 height 178
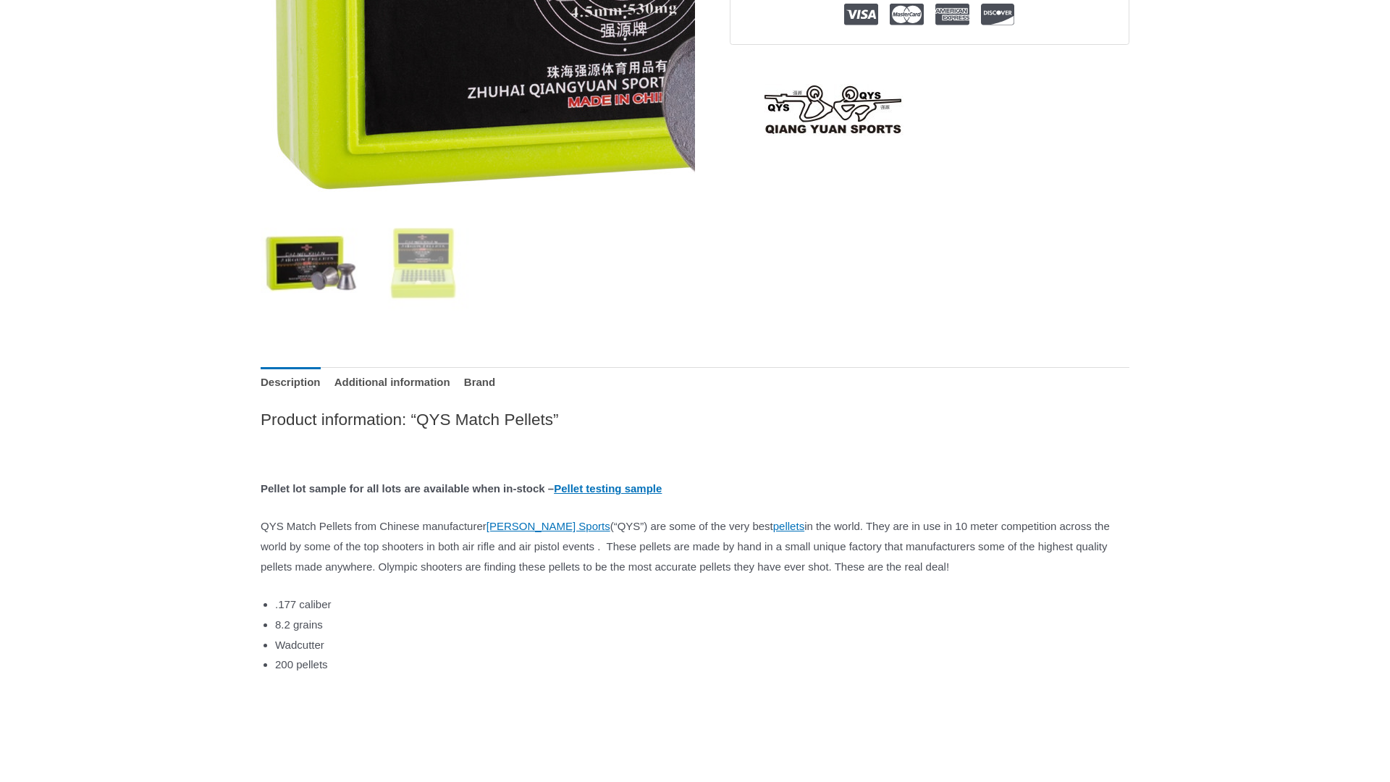
scroll to position [439, 0]
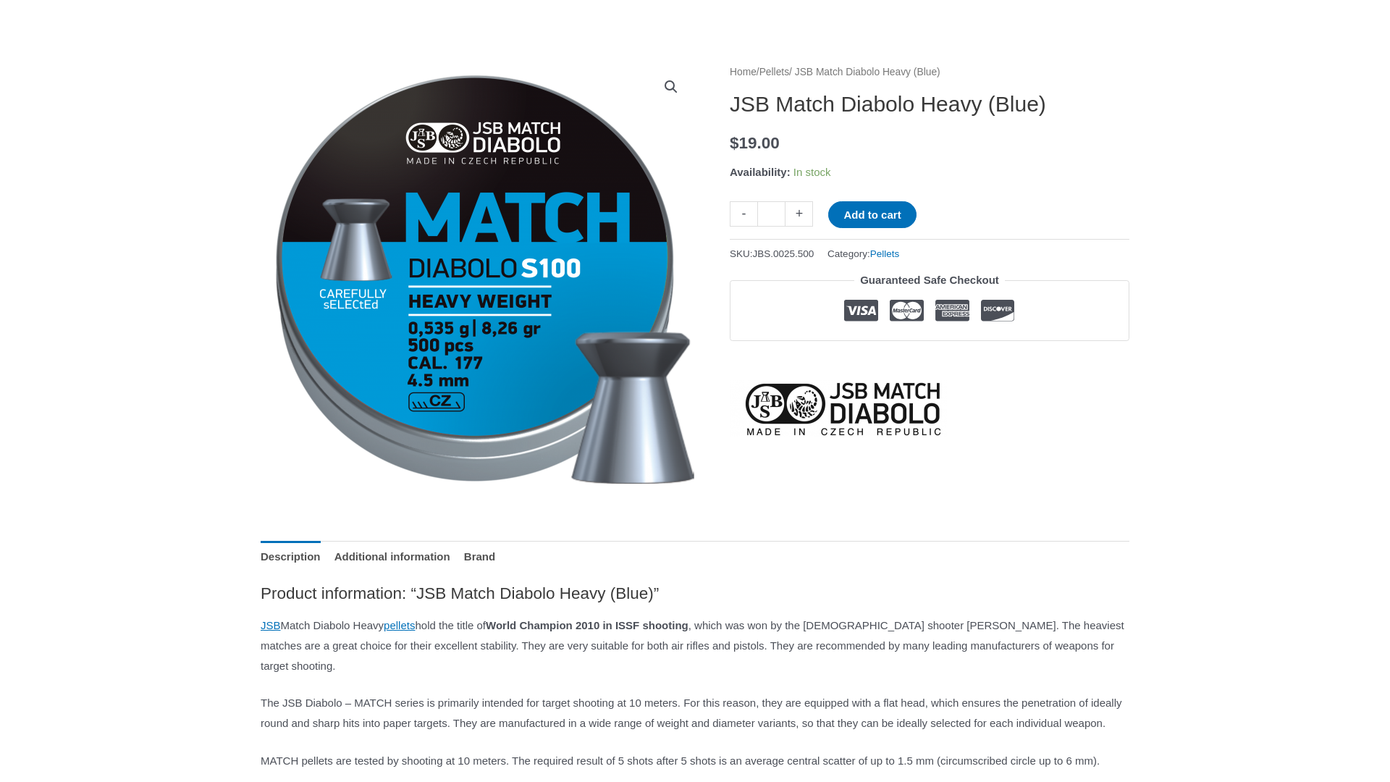
scroll to position [130, 0]
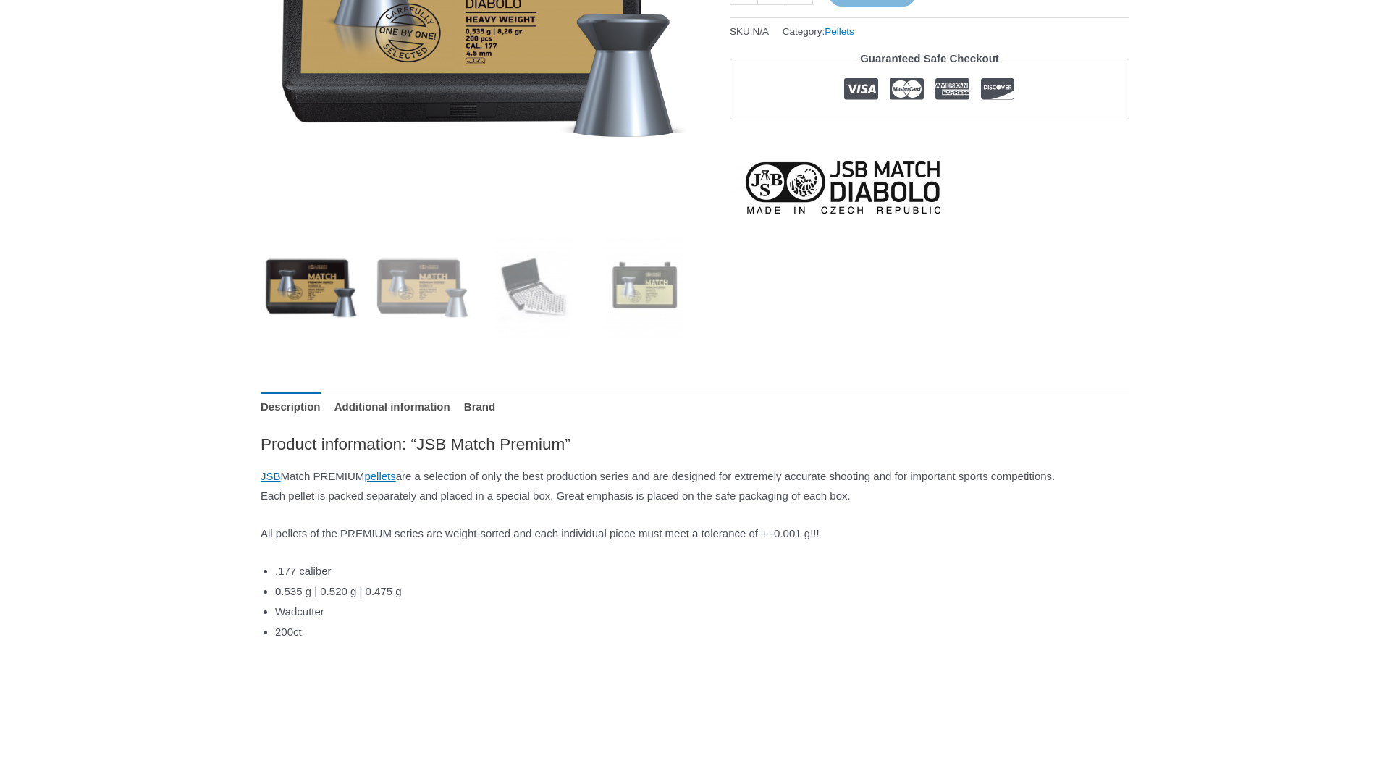
scroll to position [401, 0]
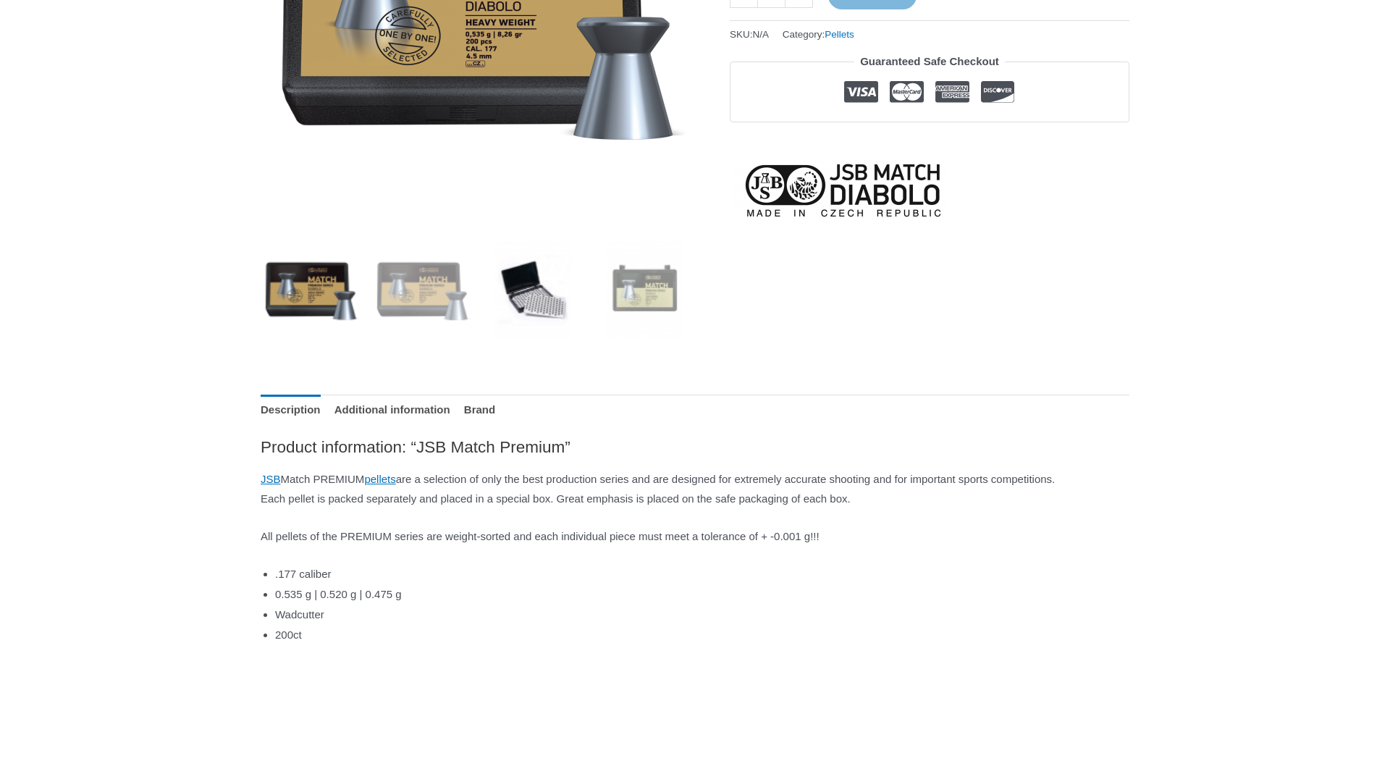
click at [535, 280] on img at bounding box center [534, 290] width 101 height 101
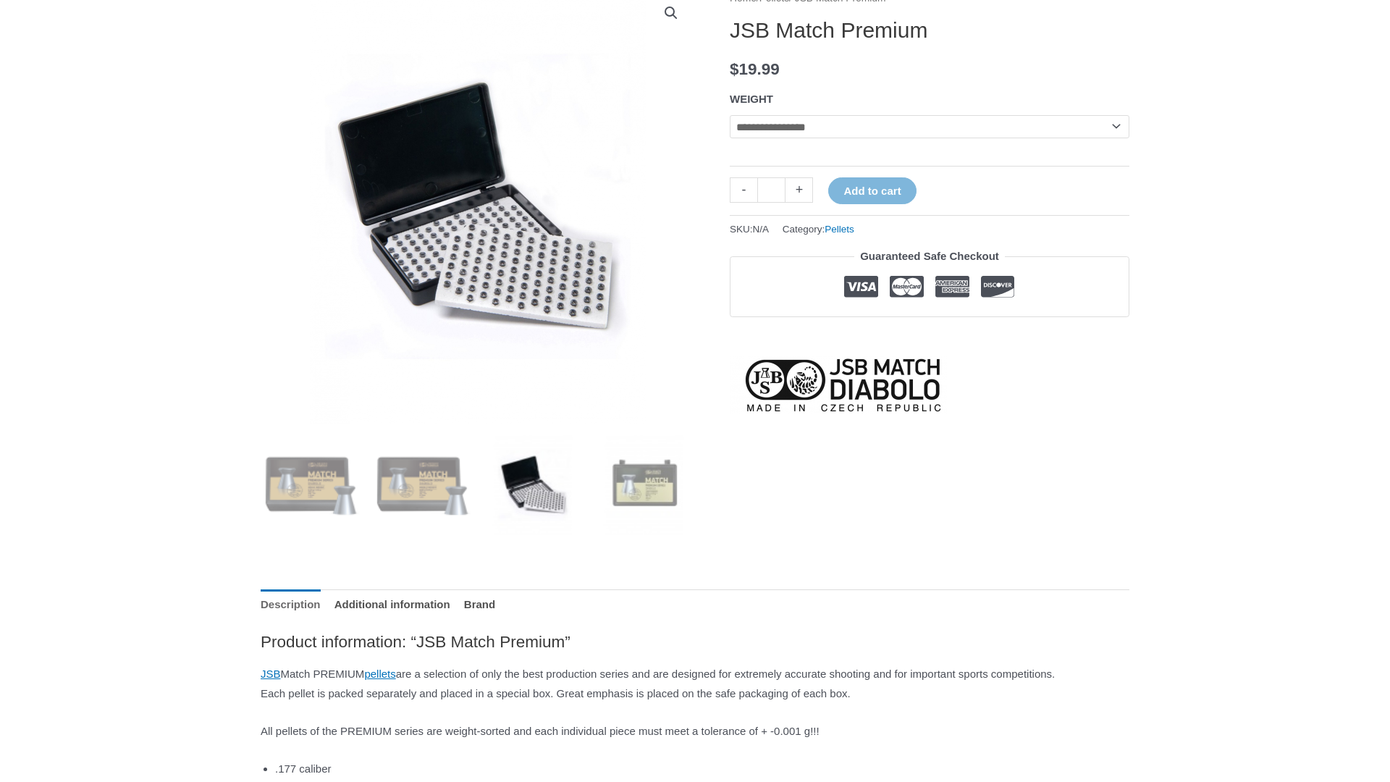
scroll to position [209, 0]
